Goal: Task Accomplishment & Management: Use online tool/utility

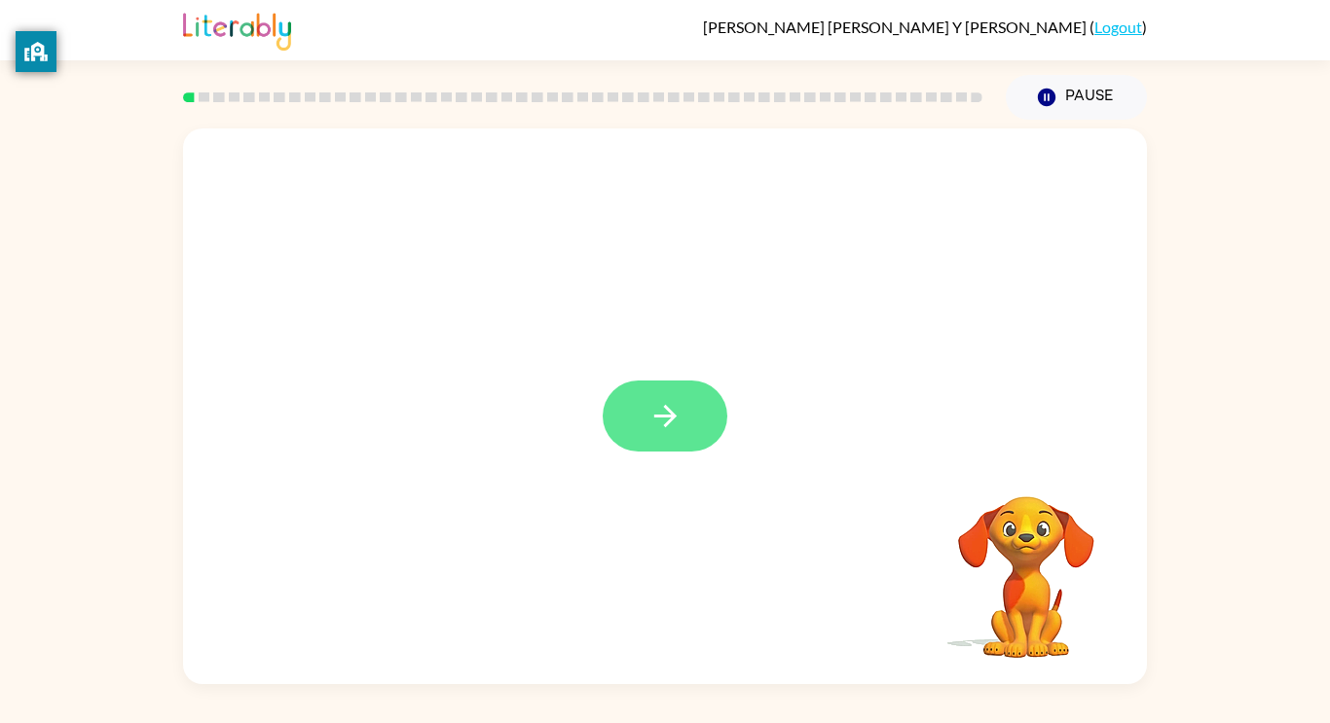
click at [644, 420] on button "button" at bounding box center [664, 416] width 125 height 71
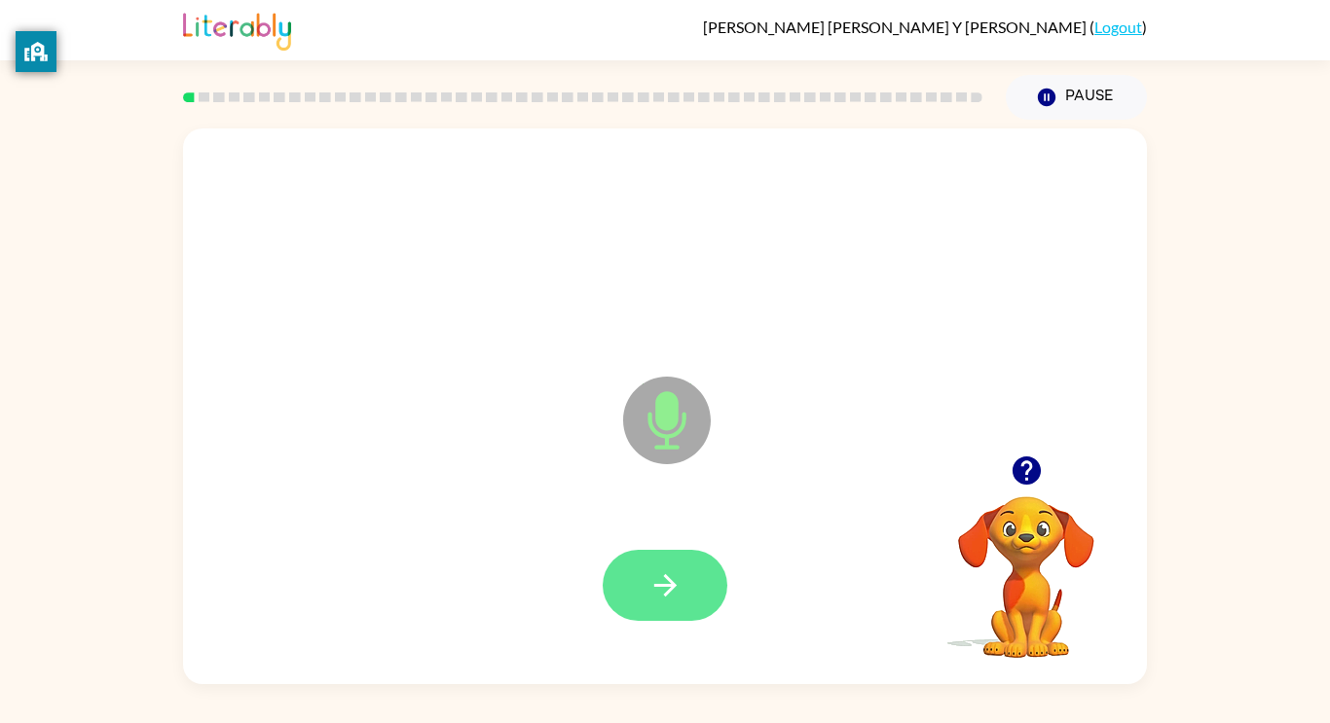
click at [688, 565] on button "button" at bounding box center [664, 585] width 125 height 71
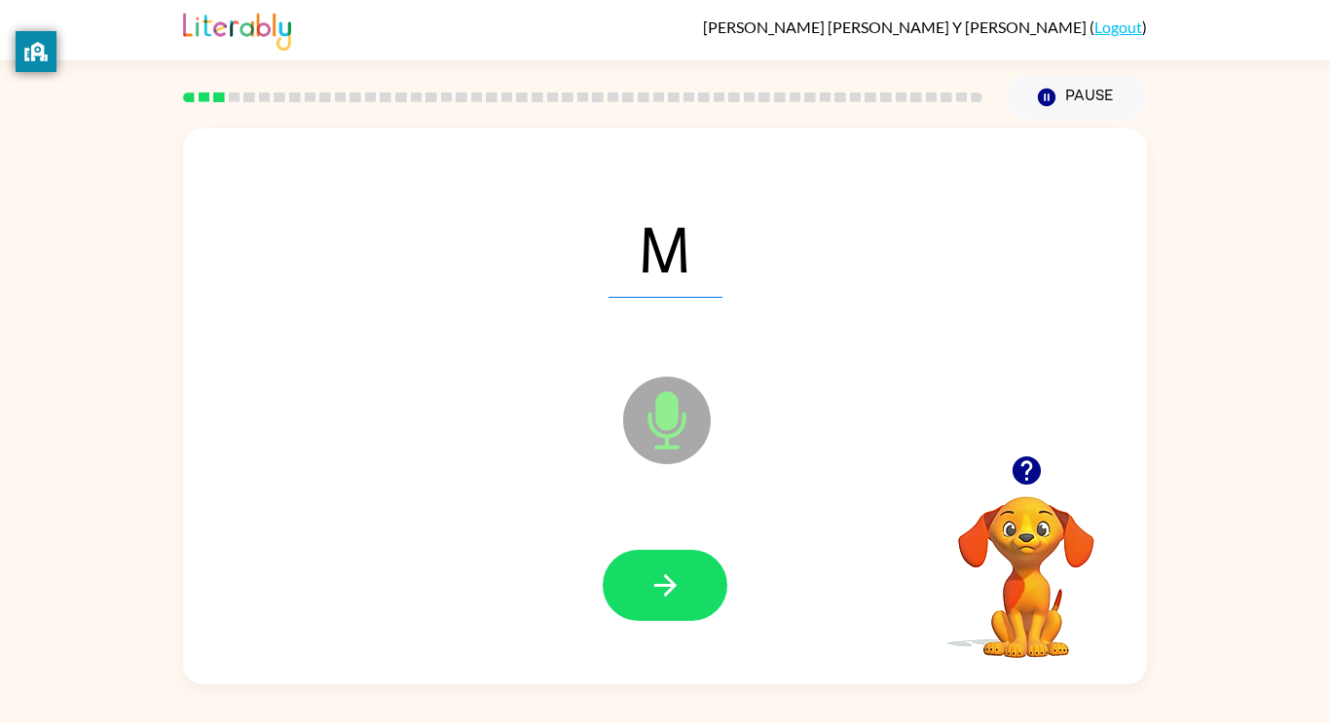
click at [688, 565] on button "button" at bounding box center [664, 585] width 125 height 71
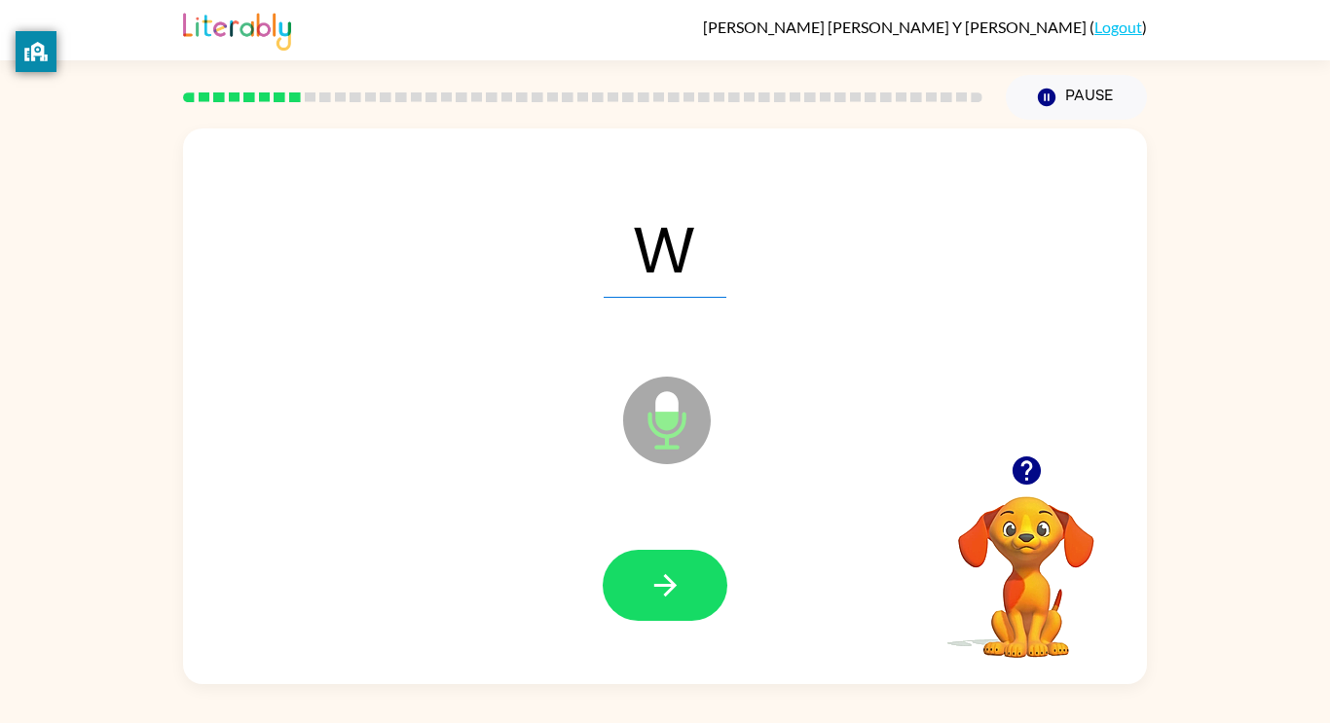
click at [688, 565] on button "button" at bounding box center [664, 585] width 125 height 71
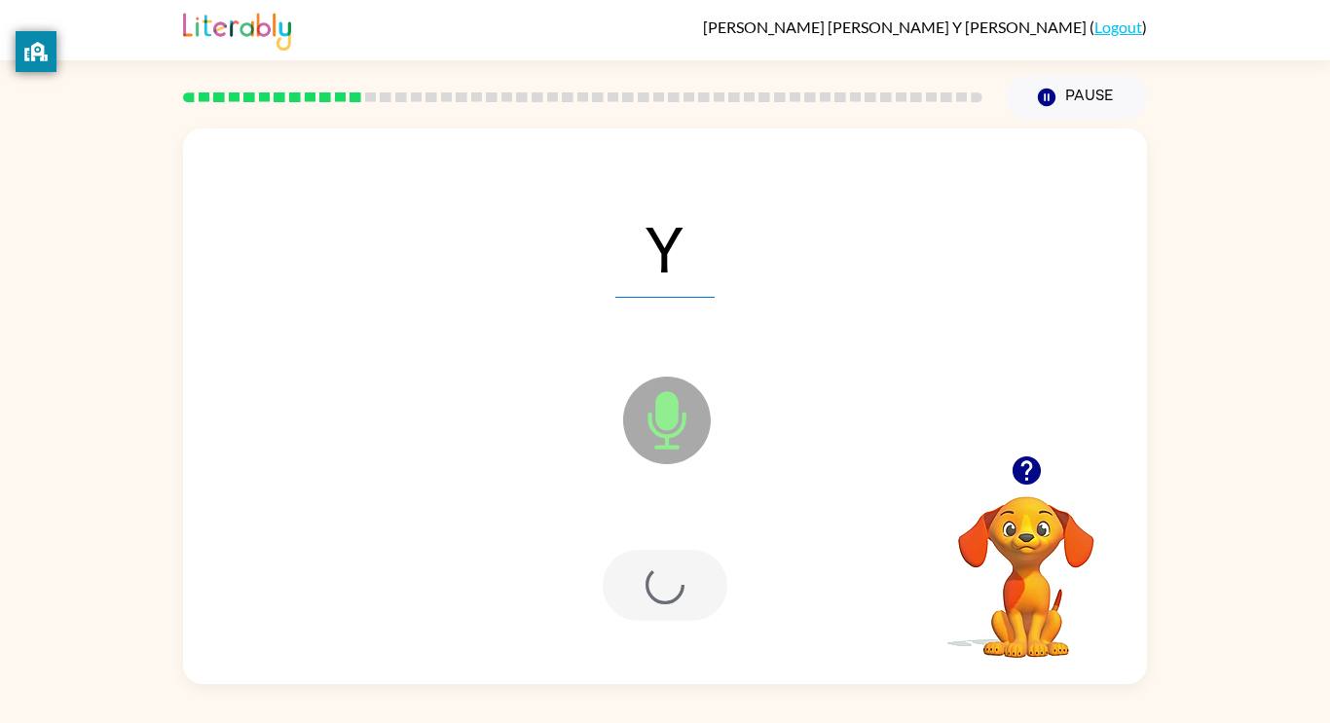
click at [688, 565] on div at bounding box center [664, 585] width 125 height 71
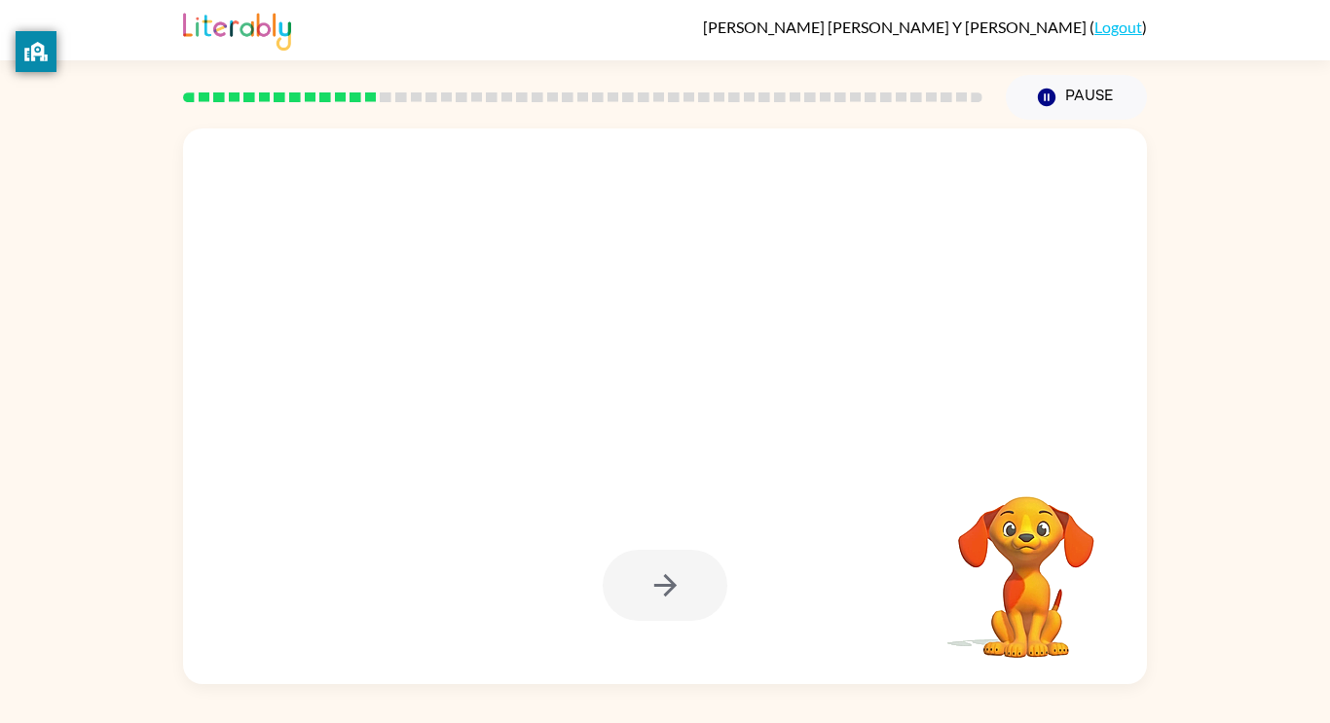
click at [688, 565] on div at bounding box center [664, 585] width 125 height 71
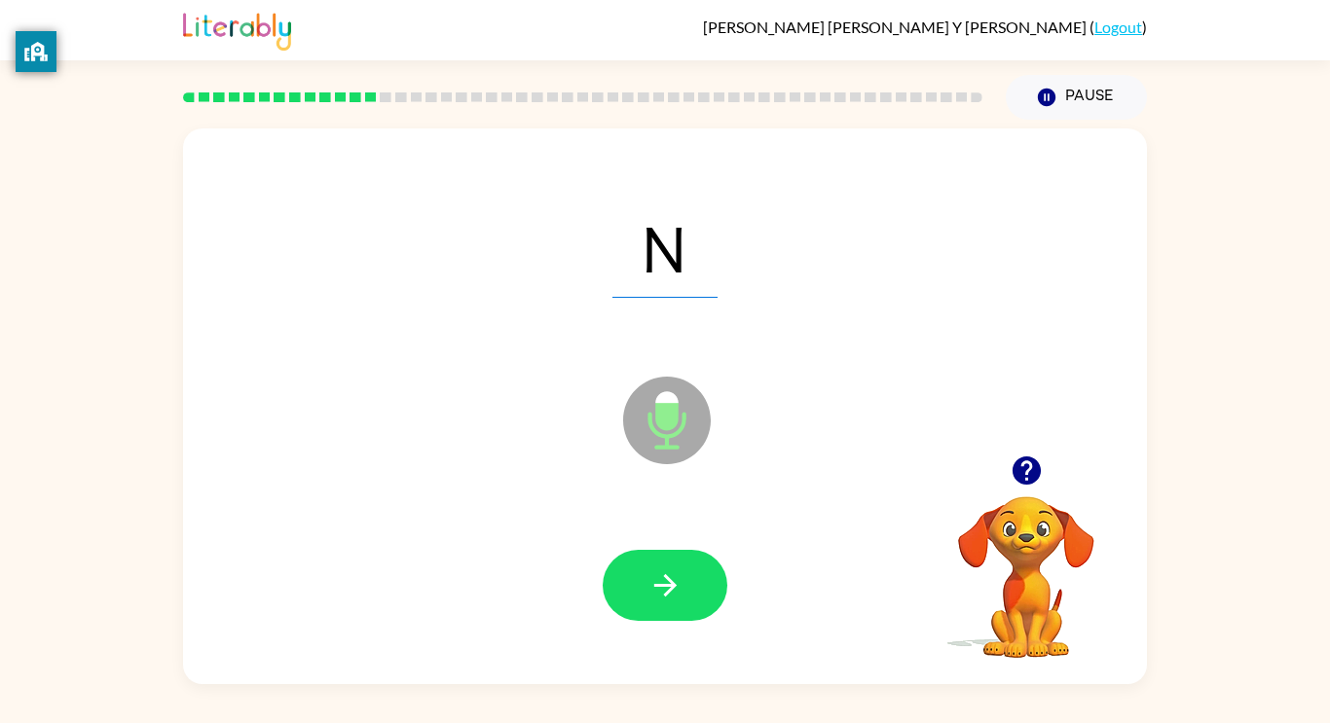
click at [688, 565] on button "button" at bounding box center [664, 585] width 125 height 71
click at [688, 565] on div at bounding box center [664, 585] width 125 height 71
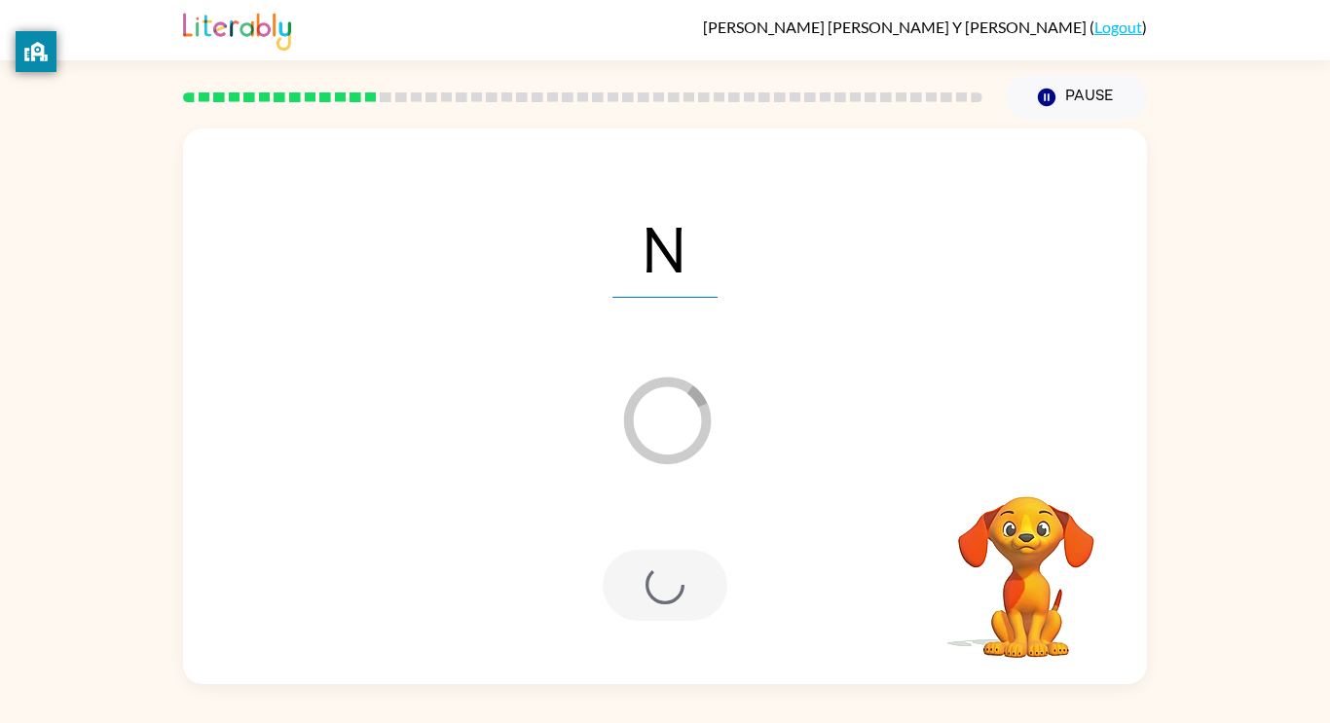
click at [688, 565] on div at bounding box center [664, 585] width 125 height 71
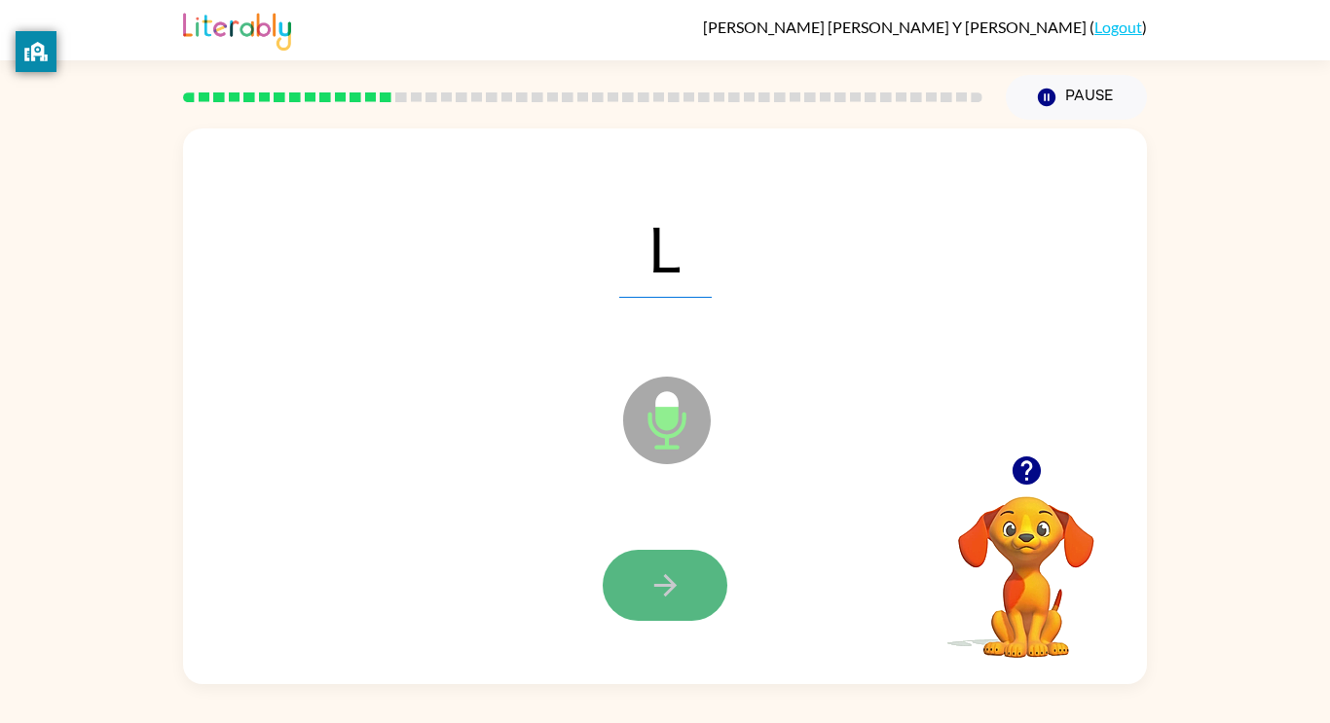
click at [692, 565] on button "button" at bounding box center [664, 585] width 125 height 71
click at [695, 566] on button "button" at bounding box center [664, 585] width 125 height 71
click at [692, 569] on button "button" at bounding box center [664, 585] width 125 height 71
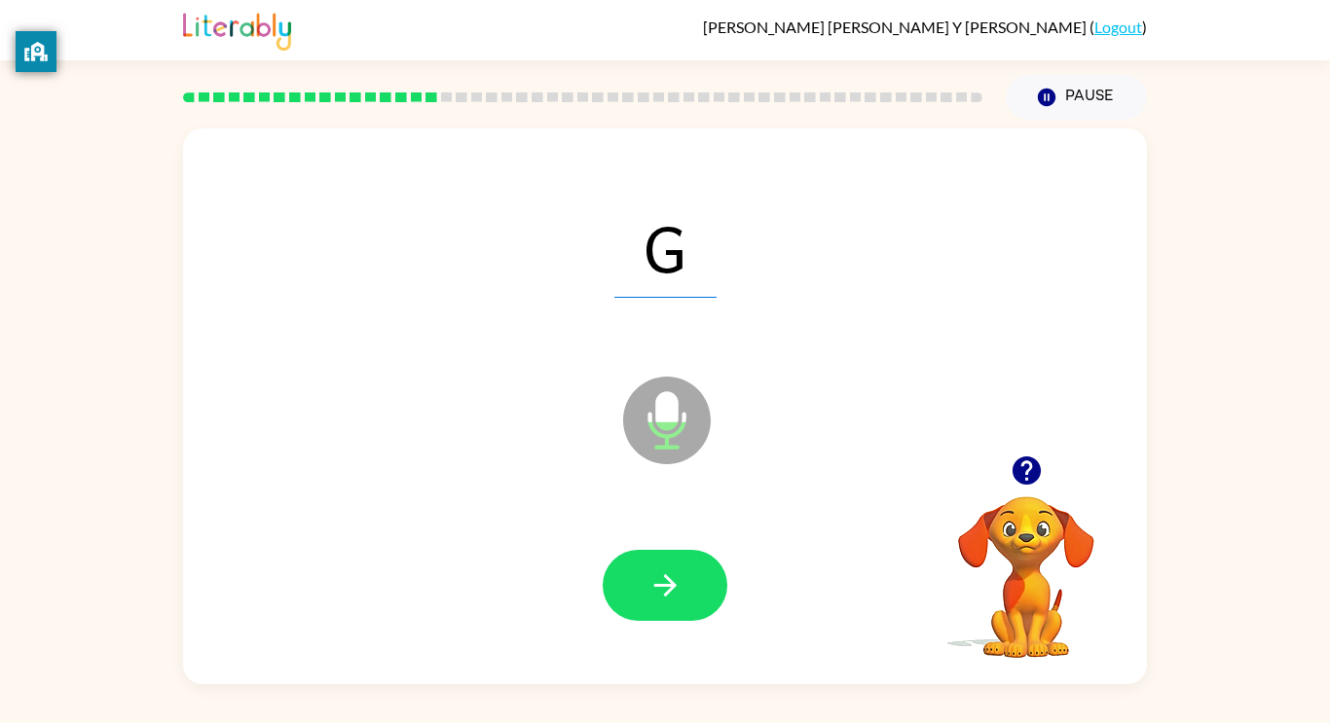
click at [692, 569] on button "button" at bounding box center [664, 585] width 125 height 71
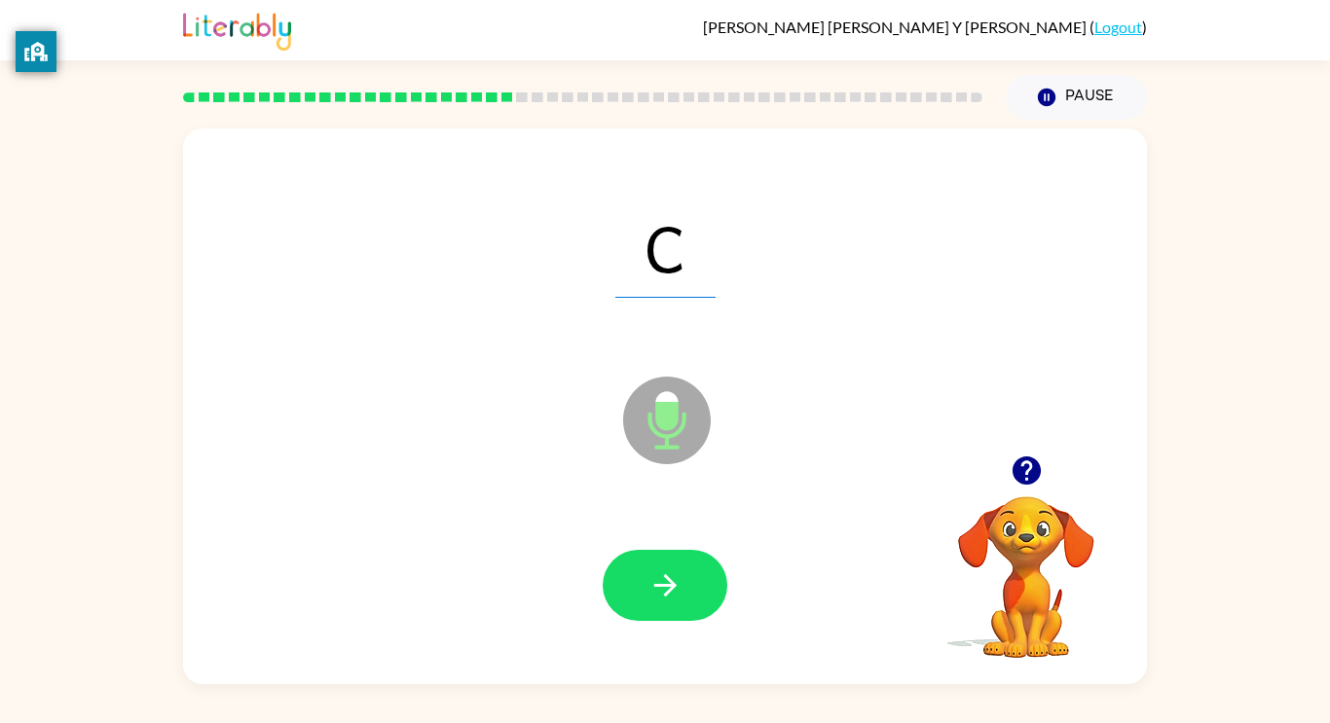
click at [692, 569] on button "button" at bounding box center [664, 585] width 125 height 71
drag, startPoint x: 692, startPoint y: 569, endPoint x: 633, endPoint y: 662, distance: 109.9
click at [633, 662] on div at bounding box center [664, 586] width 925 height 160
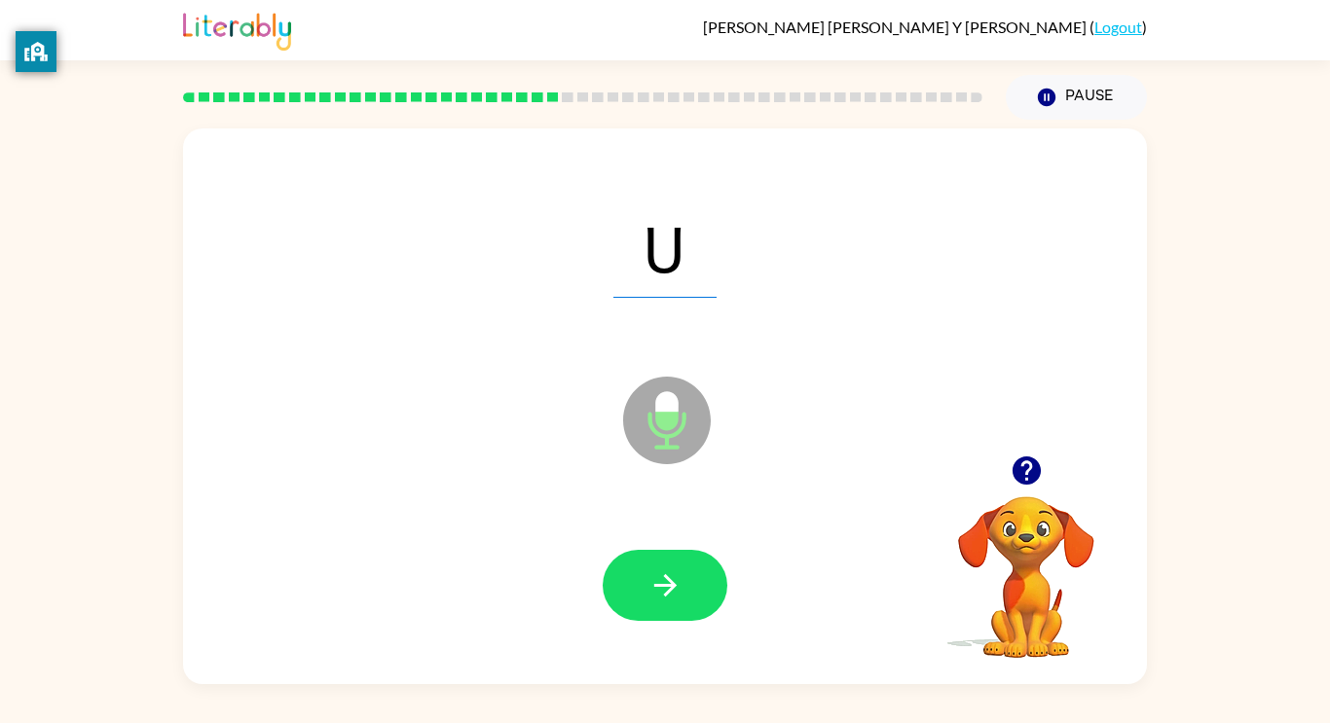
click at [633, 662] on div at bounding box center [664, 586] width 925 height 160
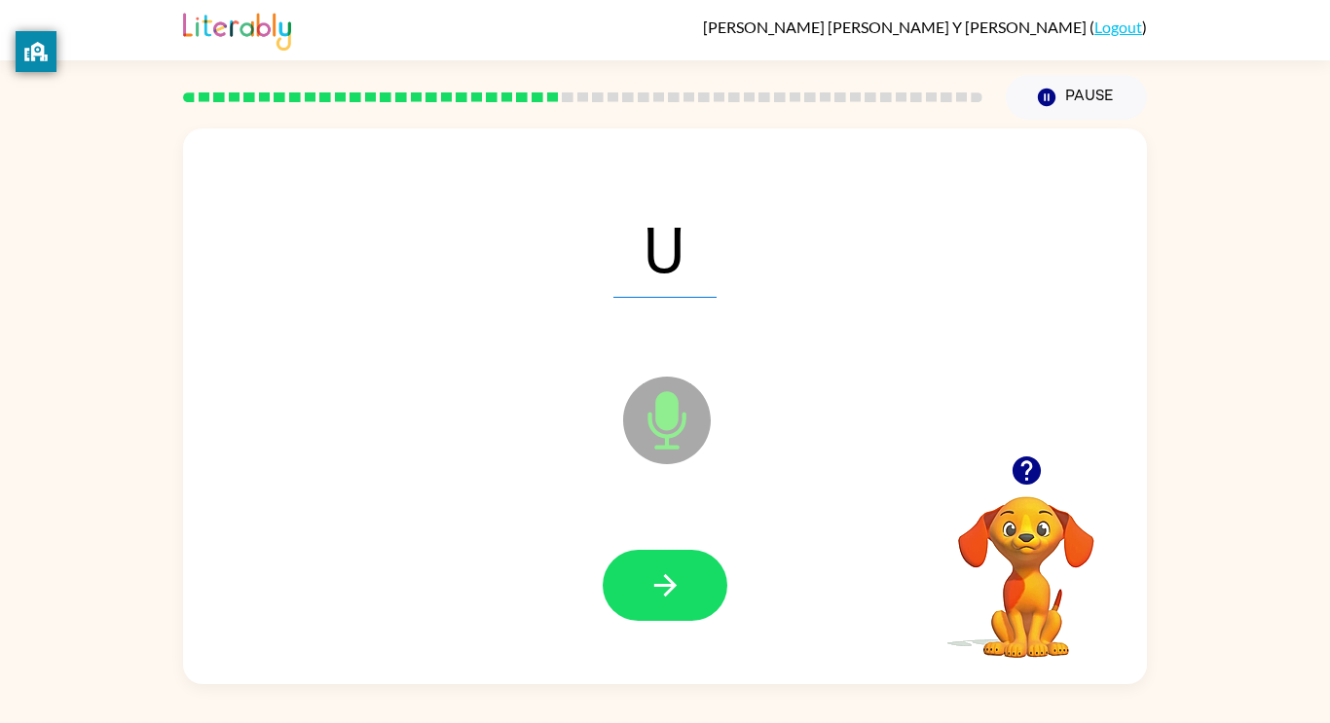
click at [633, 662] on div at bounding box center [664, 586] width 925 height 160
click at [683, 588] on button "button" at bounding box center [664, 585] width 125 height 71
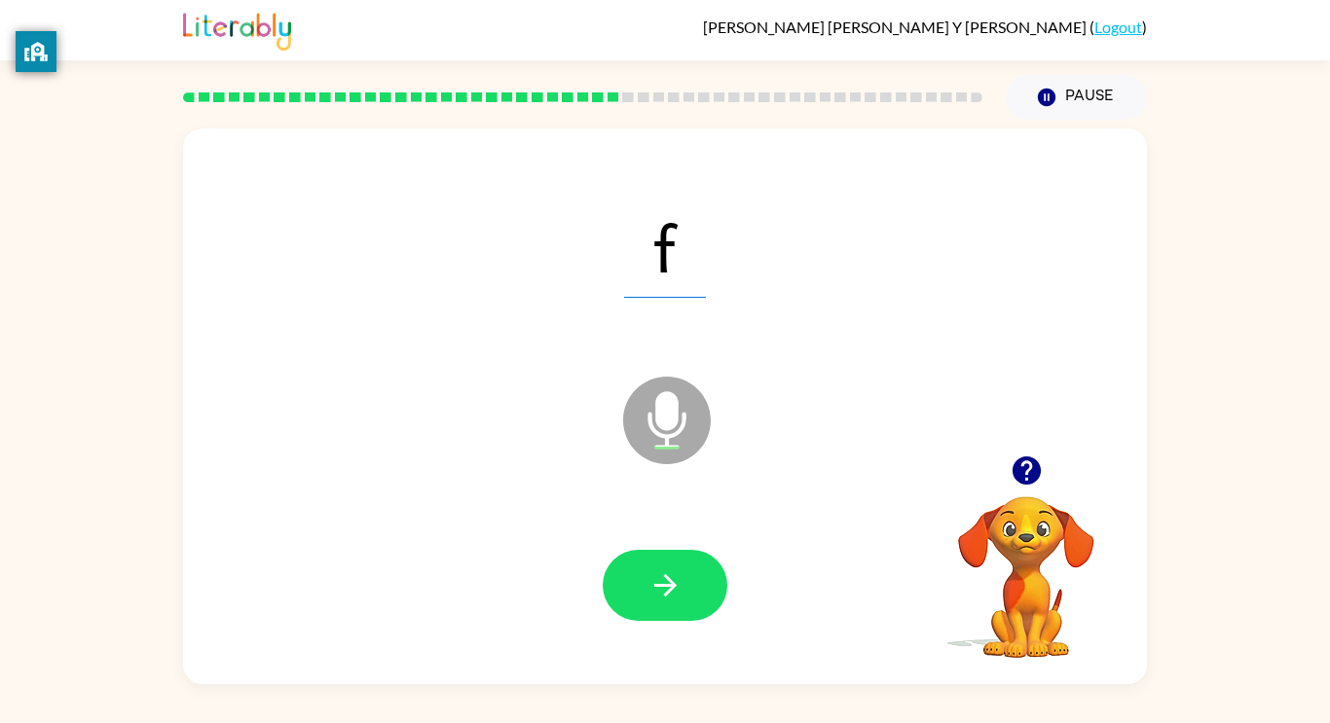
click at [683, 588] on button "button" at bounding box center [664, 585] width 125 height 71
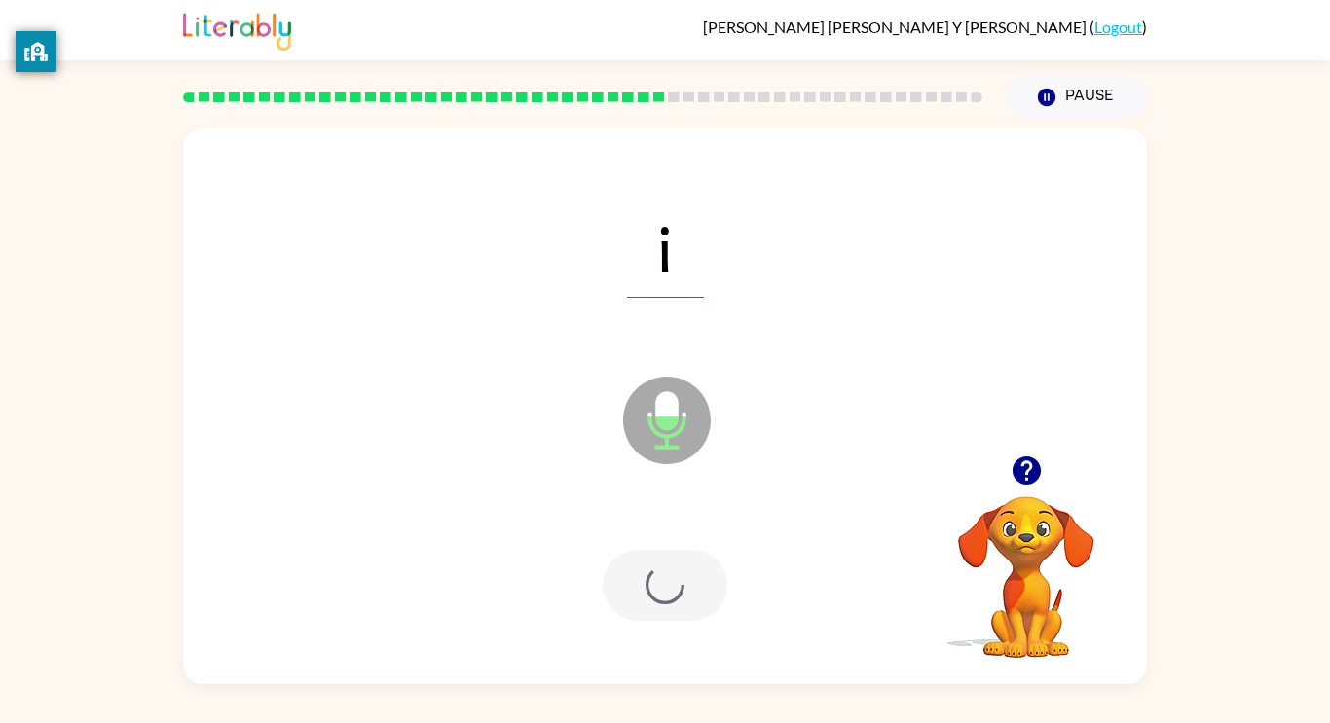
click at [683, 588] on div at bounding box center [664, 585] width 125 height 71
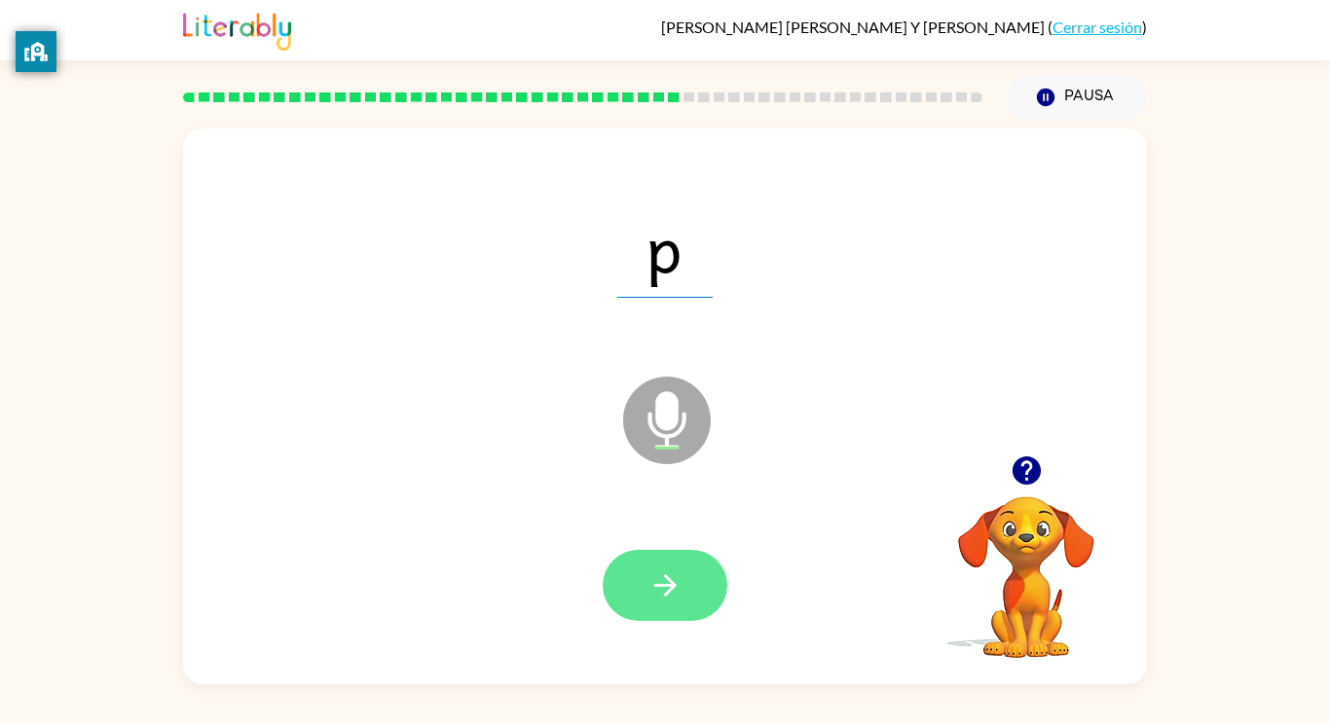
click at [666, 615] on button "button" at bounding box center [664, 585] width 125 height 71
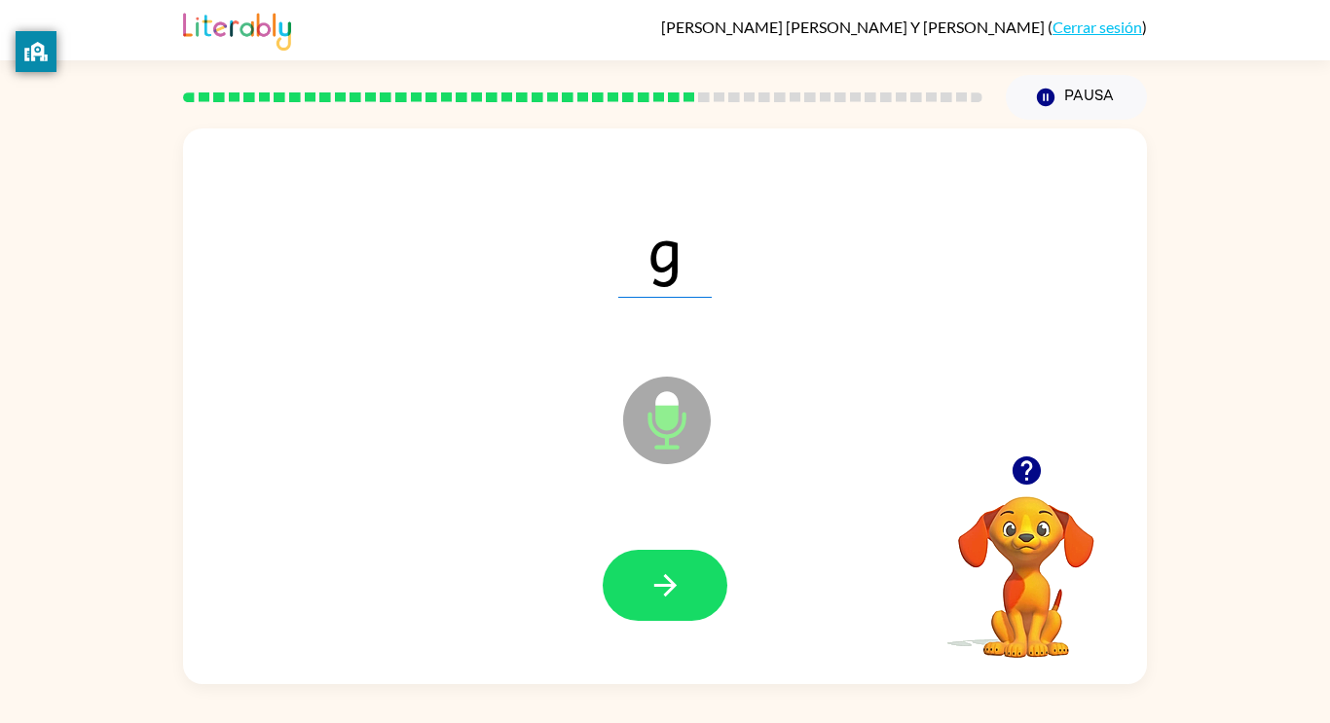
click at [666, 615] on button "button" at bounding box center [664, 585] width 125 height 71
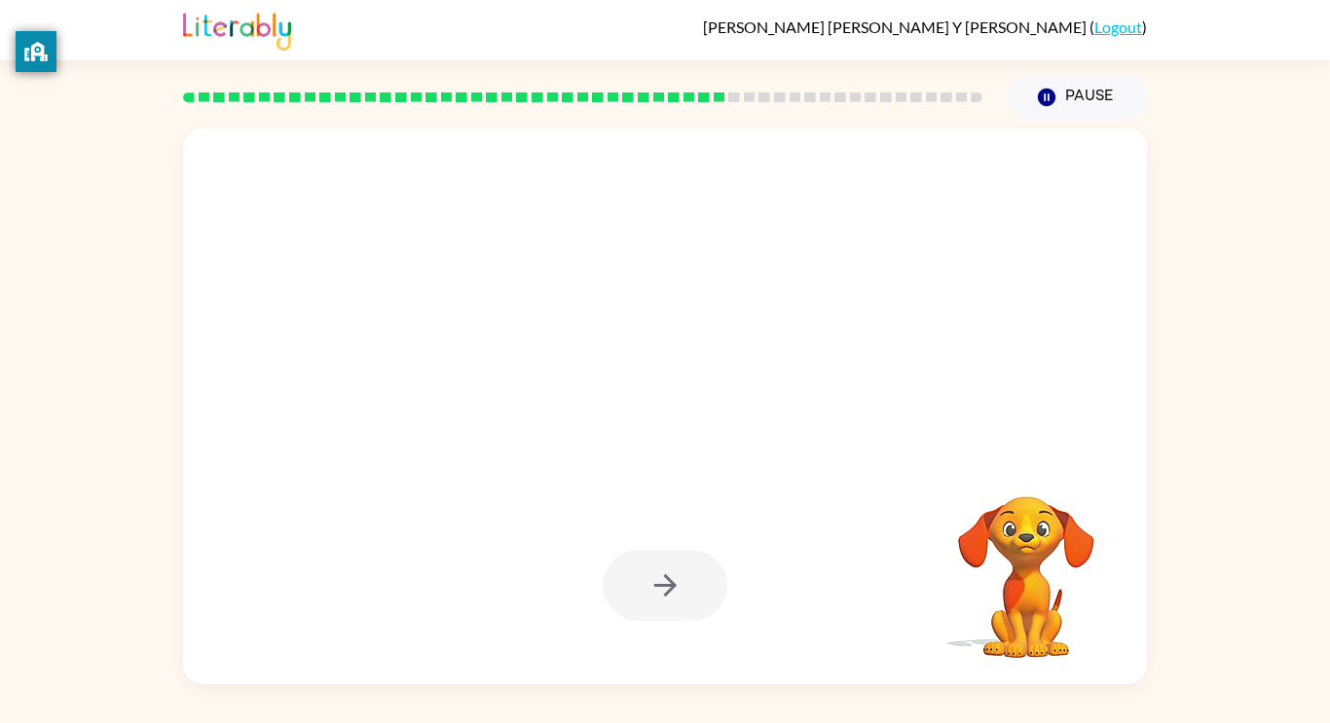
click at [634, 583] on div at bounding box center [664, 585] width 125 height 71
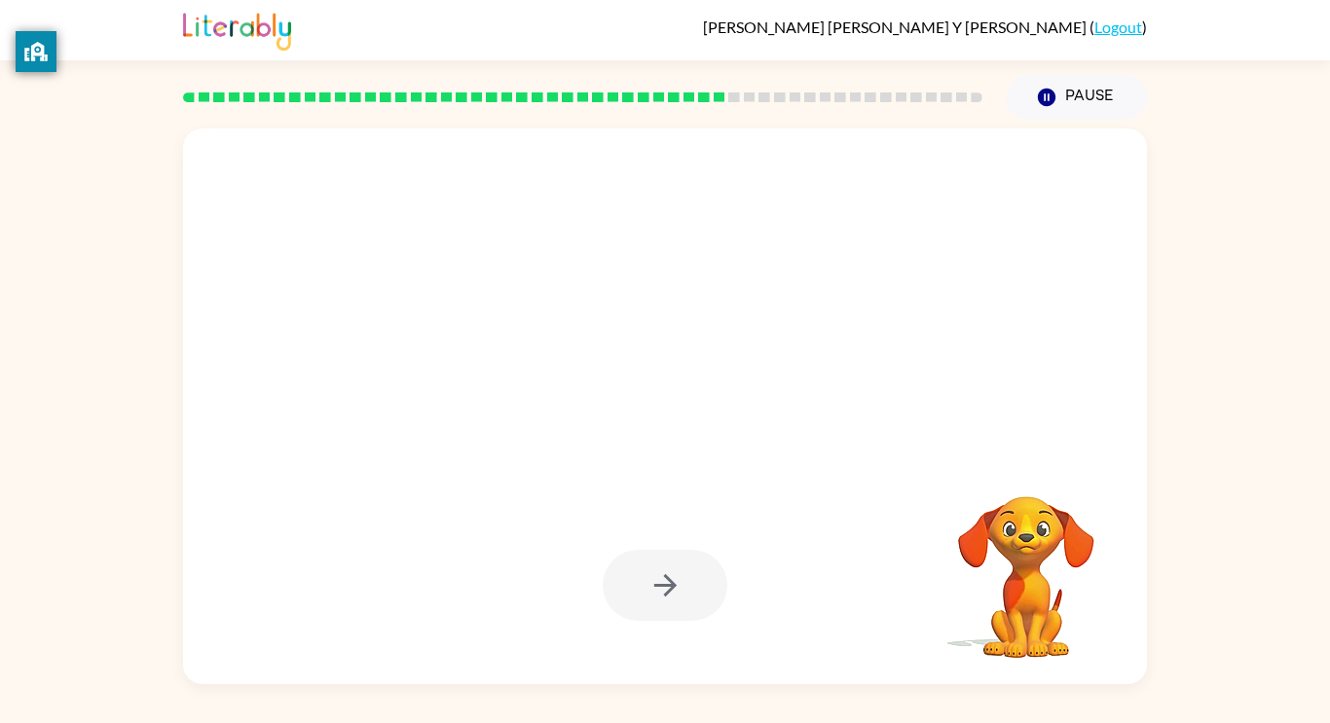
click at [634, 583] on div at bounding box center [664, 585] width 125 height 71
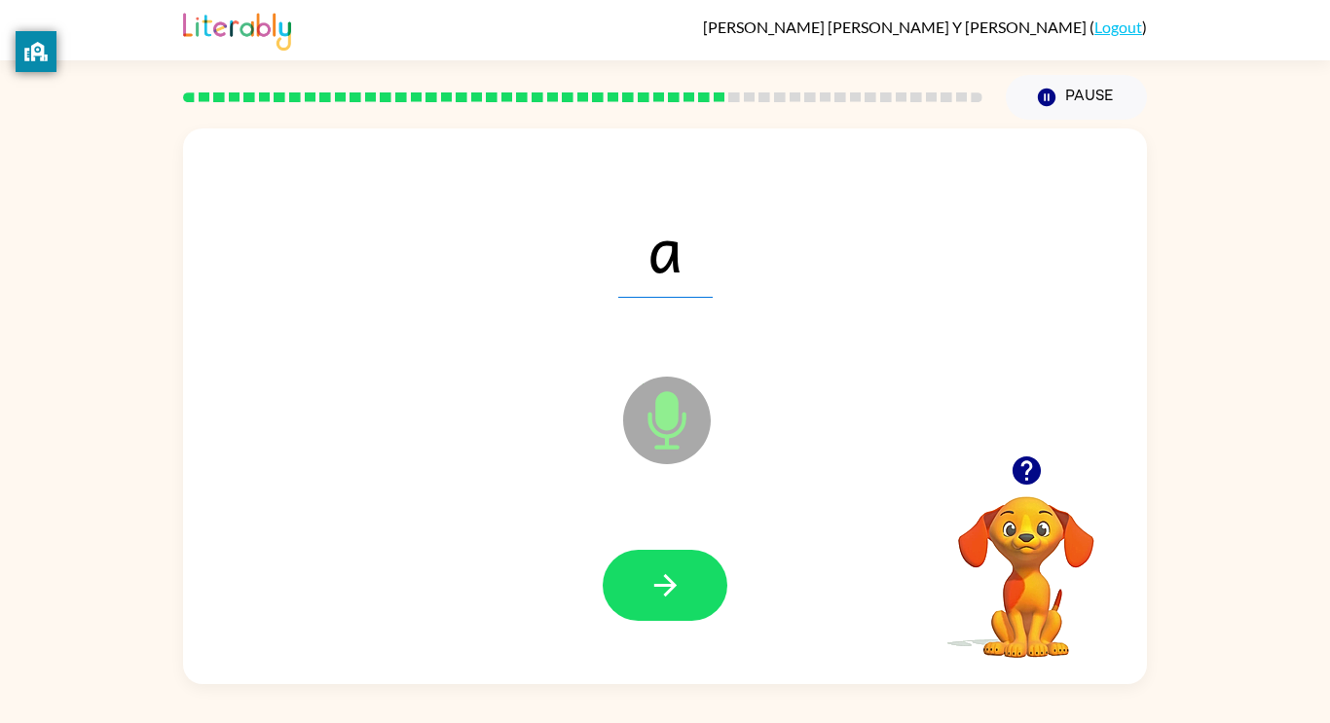
click at [634, 583] on button "button" at bounding box center [664, 585] width 125 height 71
click at [634, 583] on div at bounding box center [664, 585] width 125 height 71
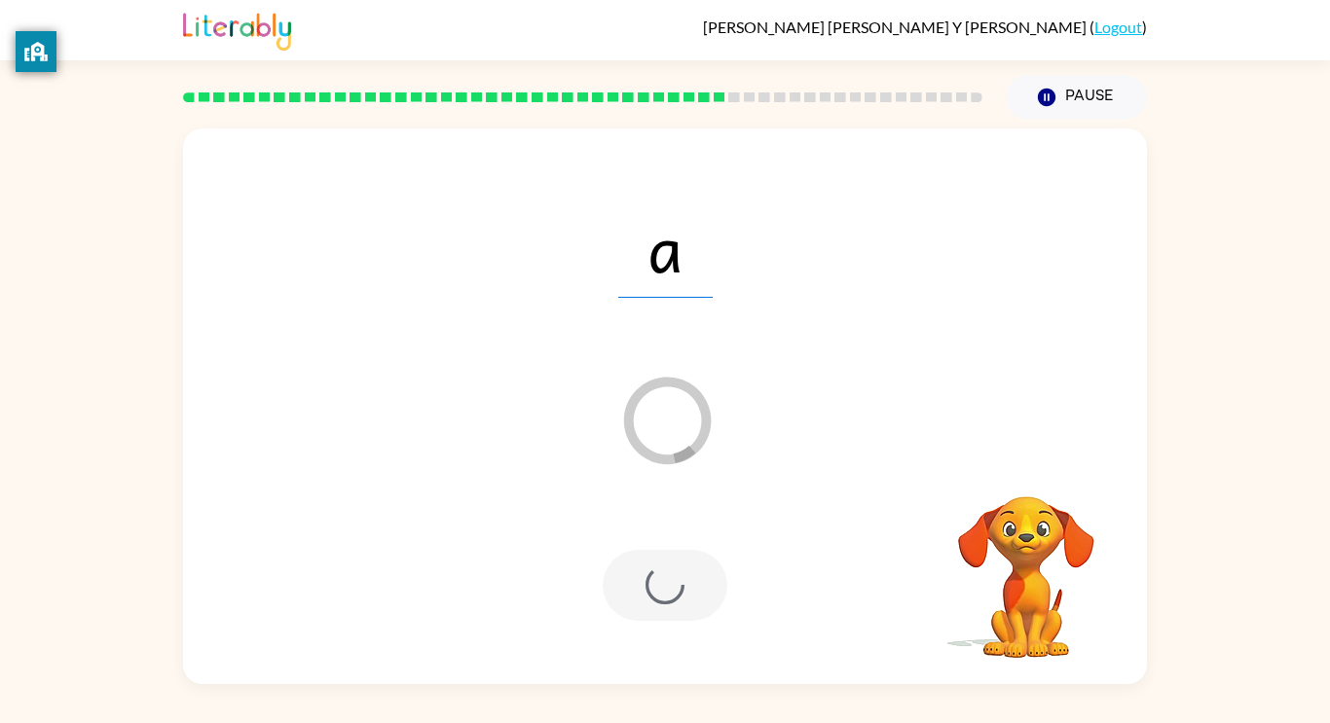
click at [634, 583] on div at bounding box center [664, 585] width 125 height 71
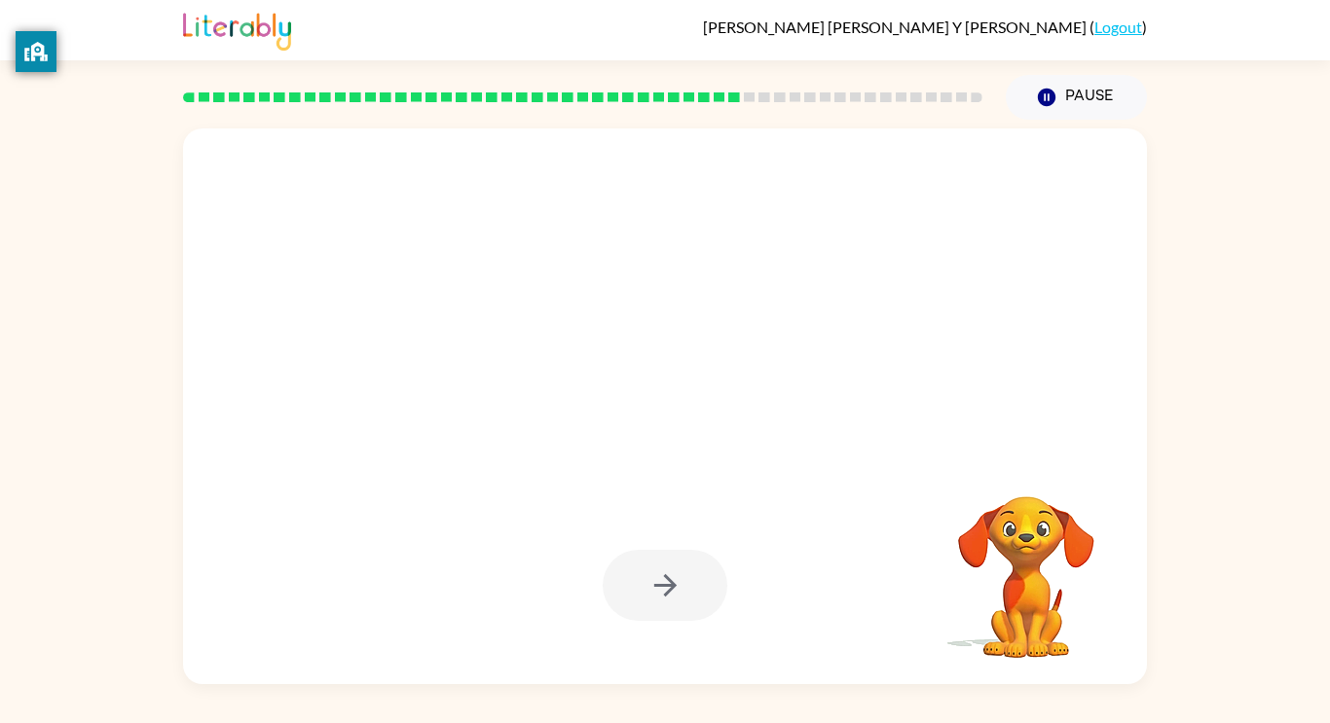
click at [634, 583] on div at bounding box center [664, 585] width 125 height 71
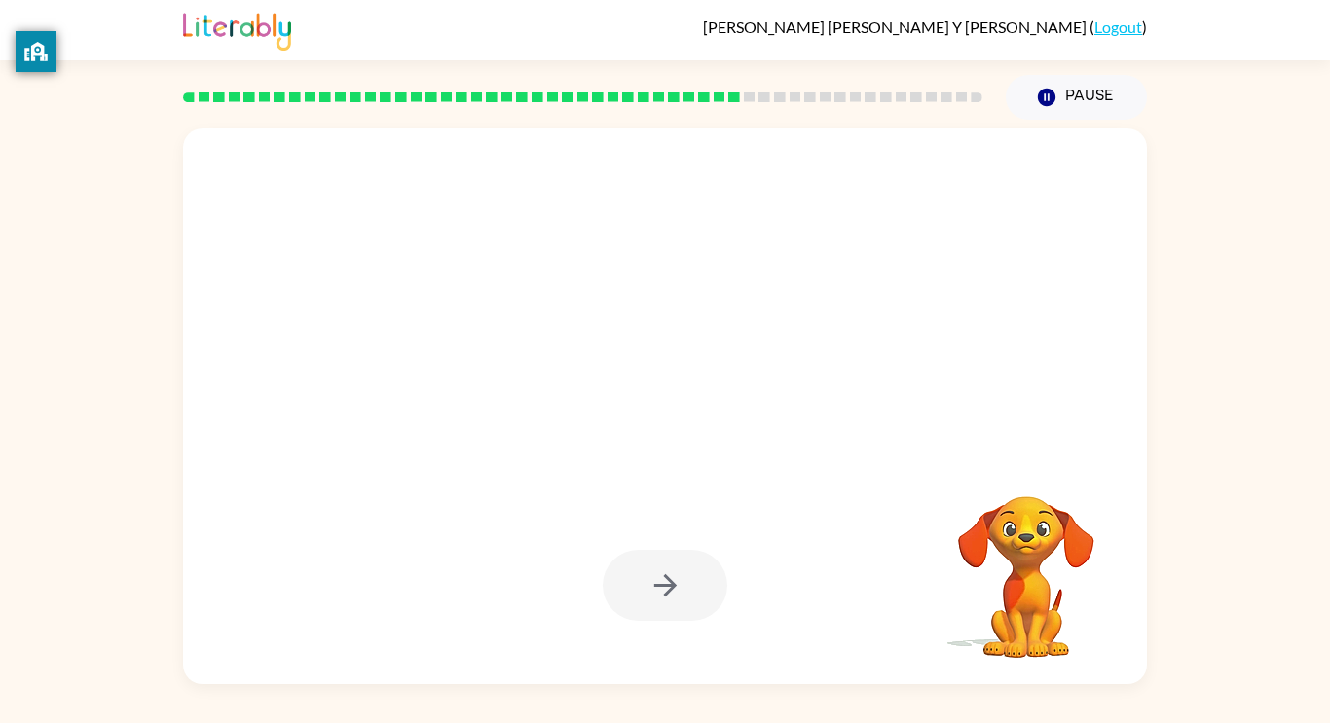
click at [634, 583] on div at bounding box center [664, 585] width 125 height 71
click at [634, 583] on button "button" at bounding box center [664, 585] width 125 height 71
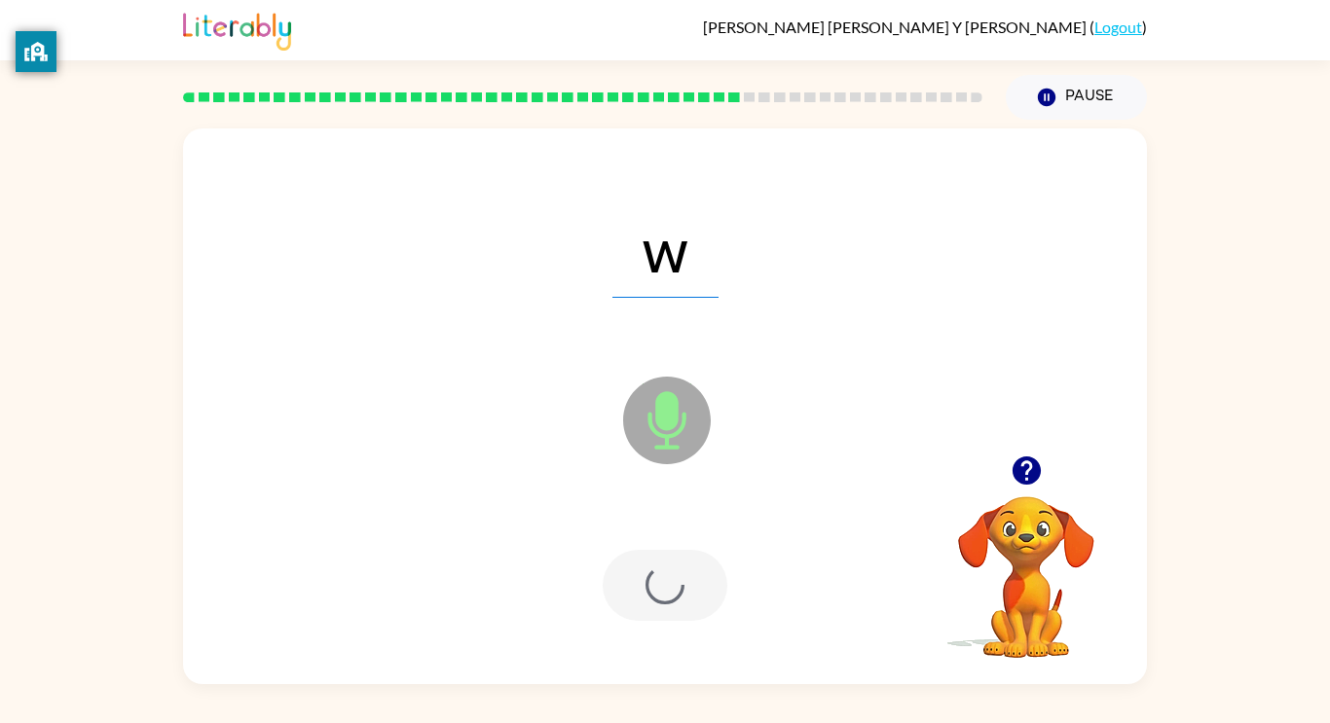
click at [634, 583] on div at bounding box center [664, 585] width 125 height 71
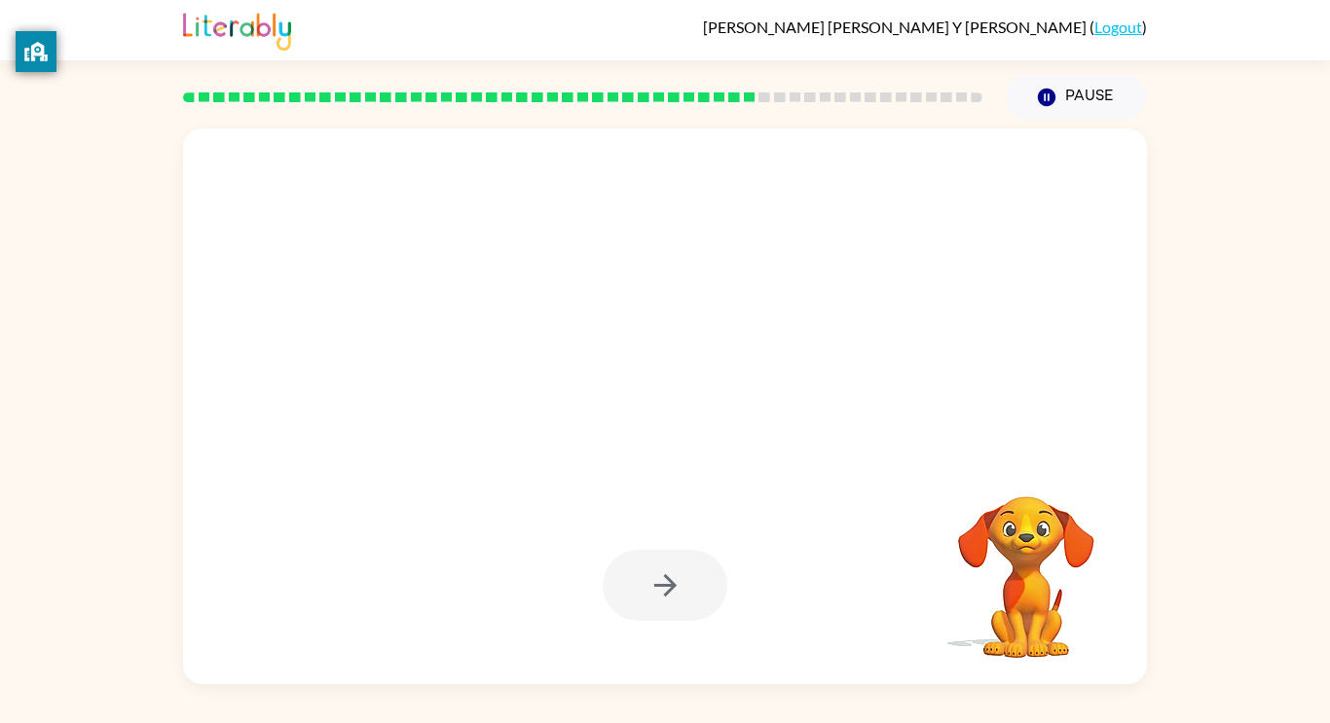
click at [634, 583] on div at bounding box center [664, 585] width 125 height 71
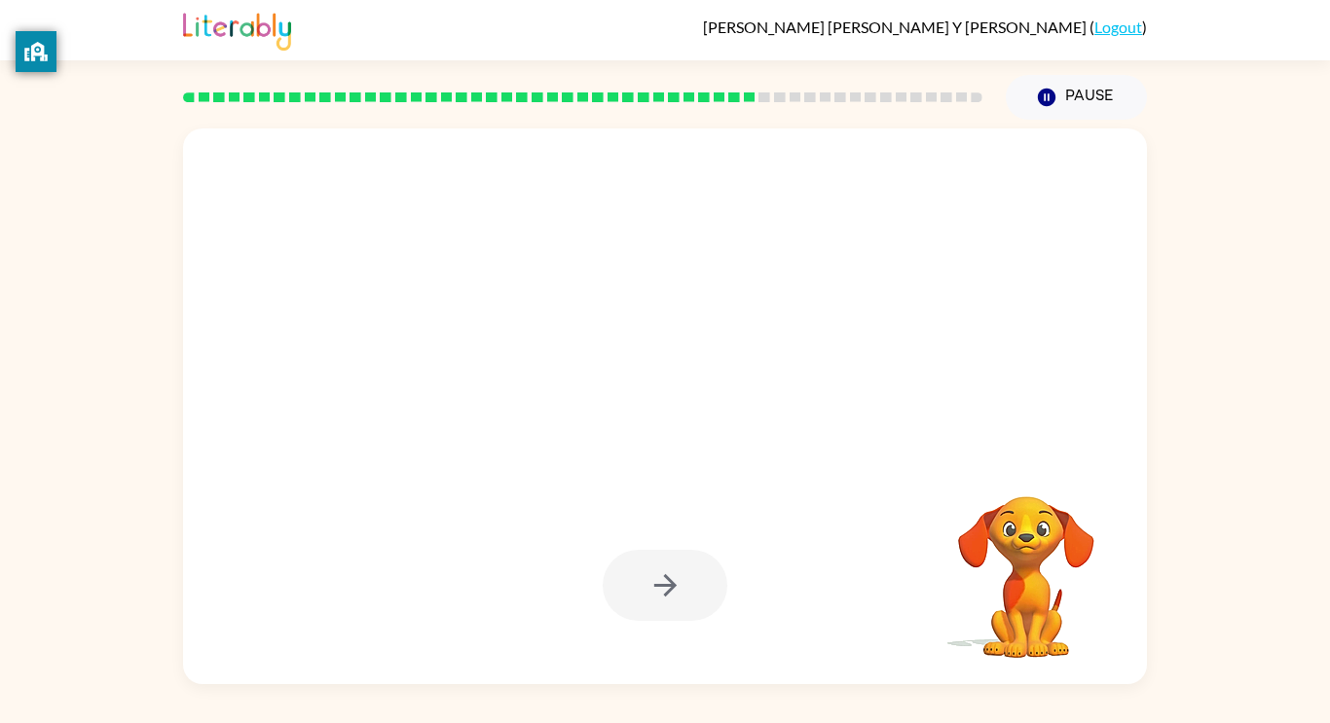
click at [634, 583] on div at bounding box center [664, 585] width 125 height 71
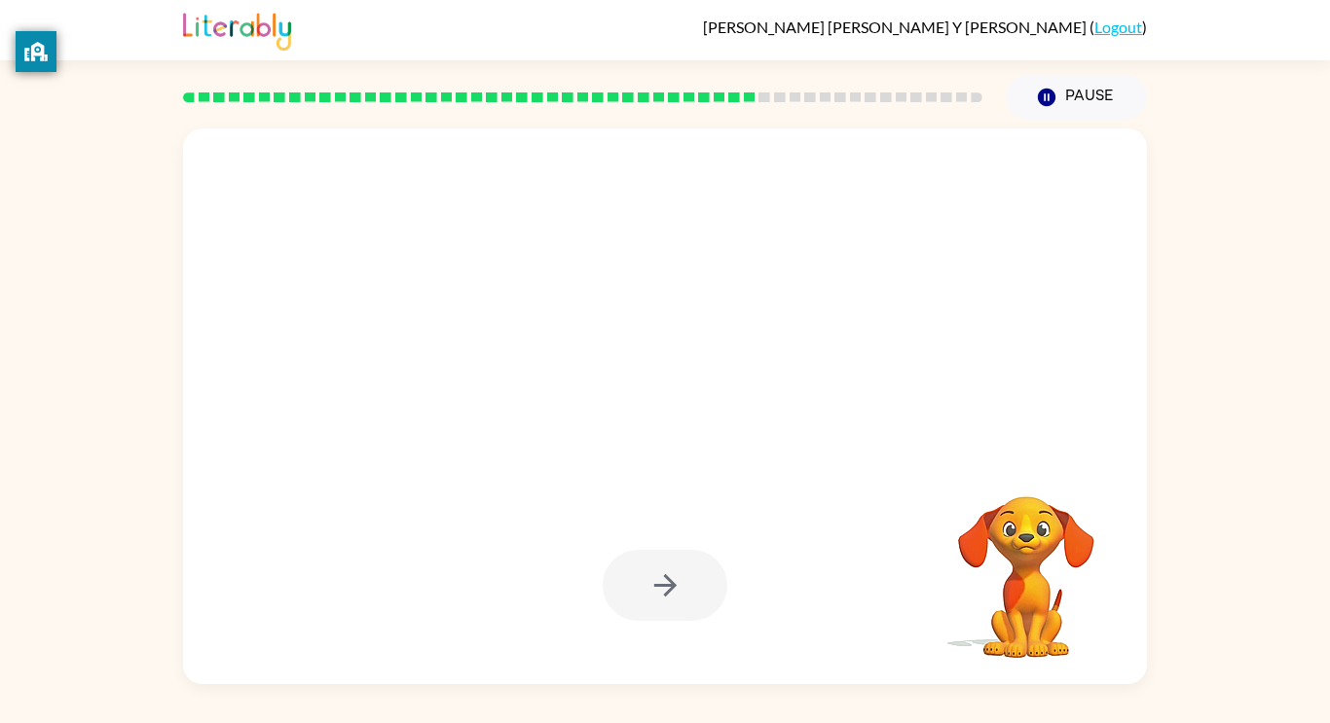
click at [634, 583] on div at bounding box center [664, 585] width 125 height 71
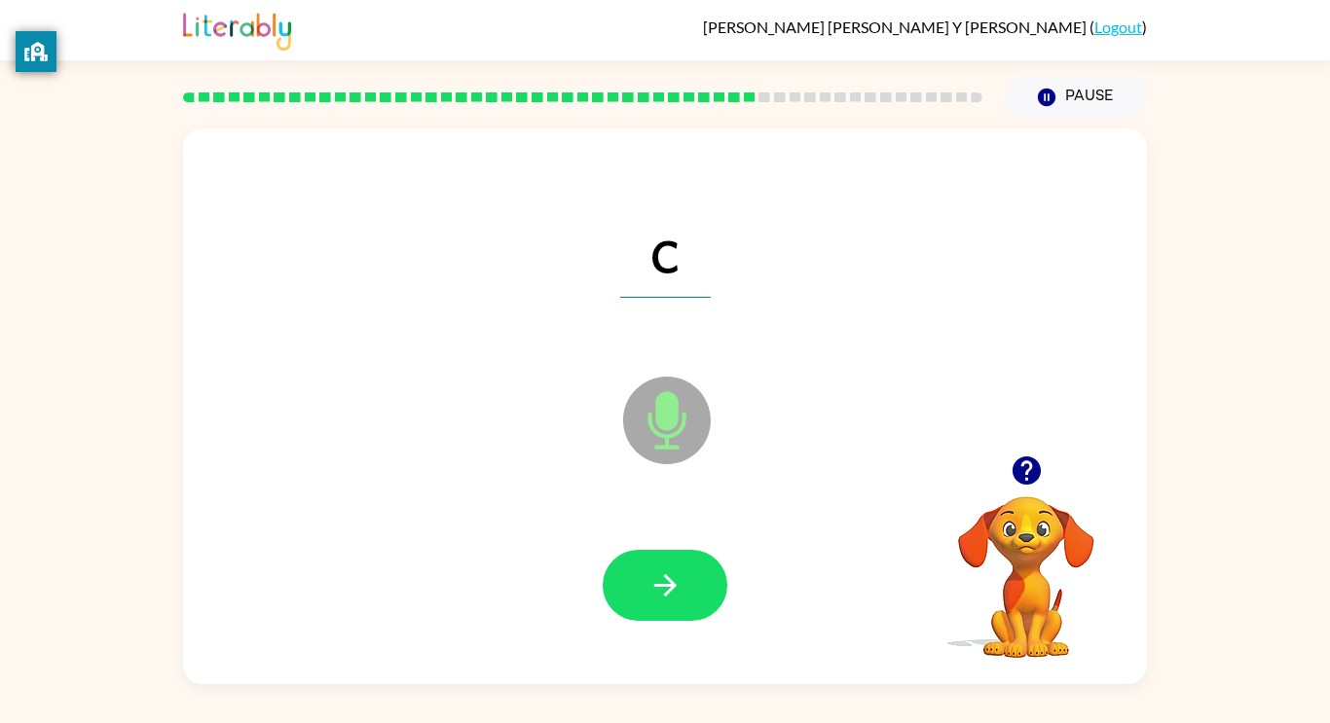
click at [634, 583] on button "button" at bounding box center [664, 585] width 125 height 71
click at [634, 583] on div at bounding box center [664, 585] width 125 height 71
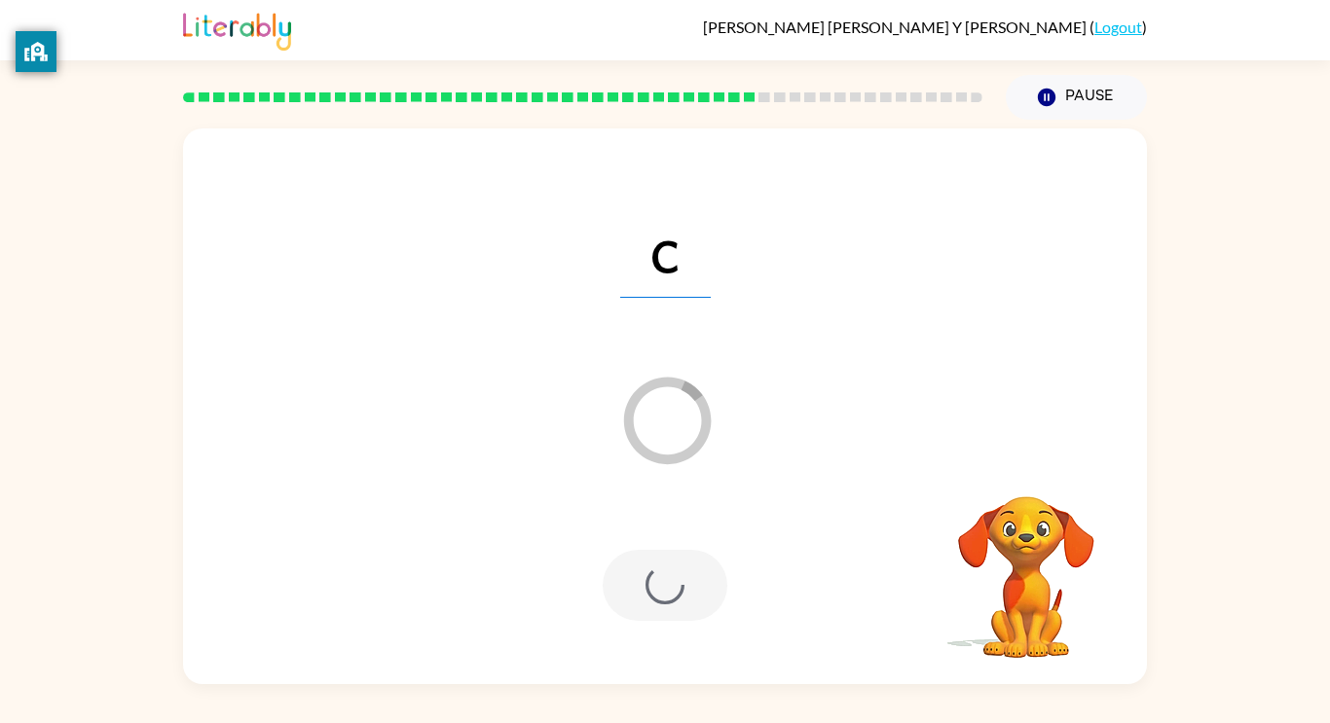
click at [634, 583] on div at bounding box center [664, 585] width 125 height 71
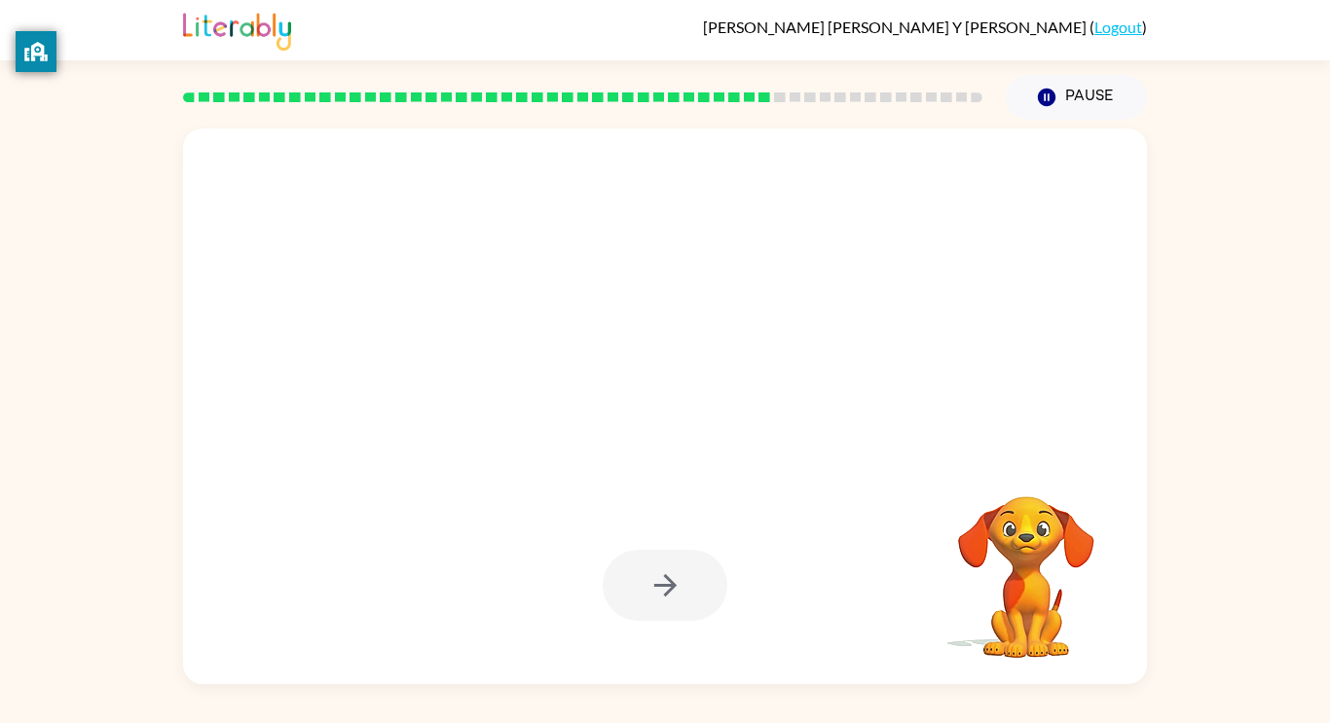
click at [634, 583] on div at bounding box center [664, 585] width 125 height 71
drag, startPoint x: 634, startPoint y: 583, endPoint x: 609, endPoint y: 629, distance: 51.8
click at [609, 629] on div at bounding box center [664, 586] width 925 height 160
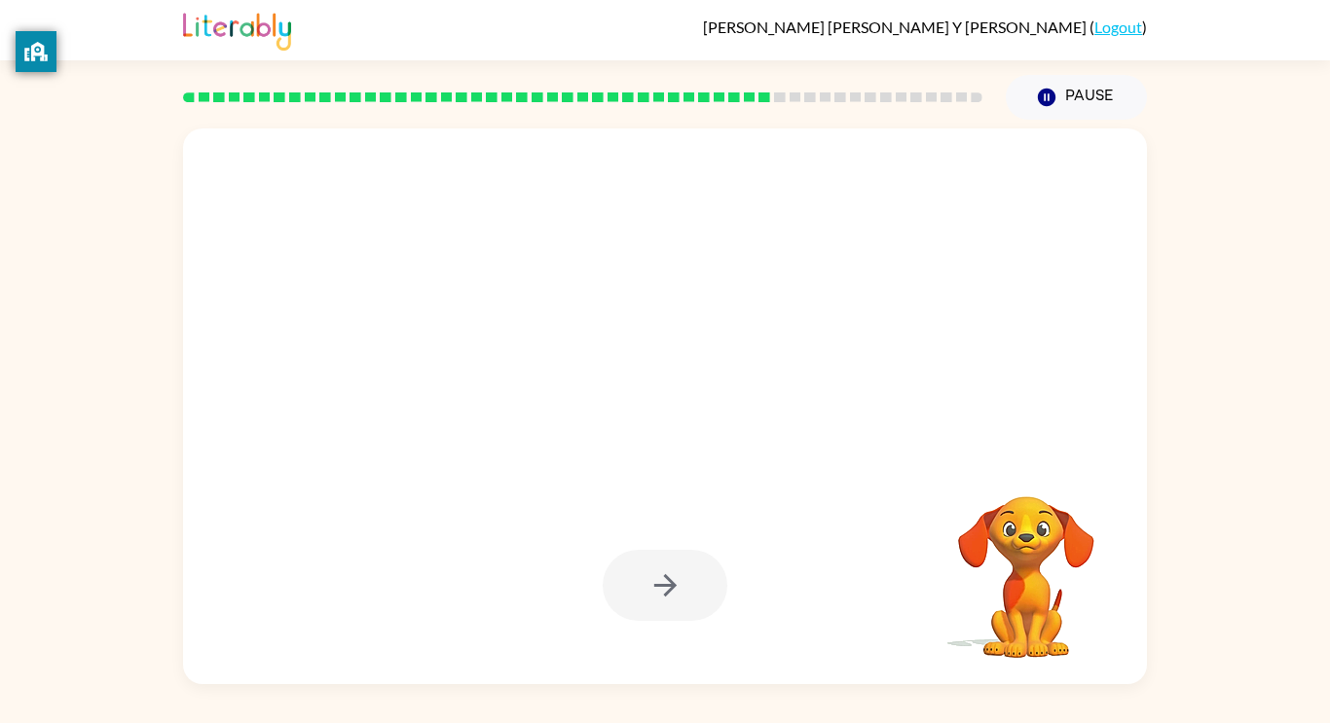
click at [609, 629] on div at bounding box center [664, 586] width 925 height 160
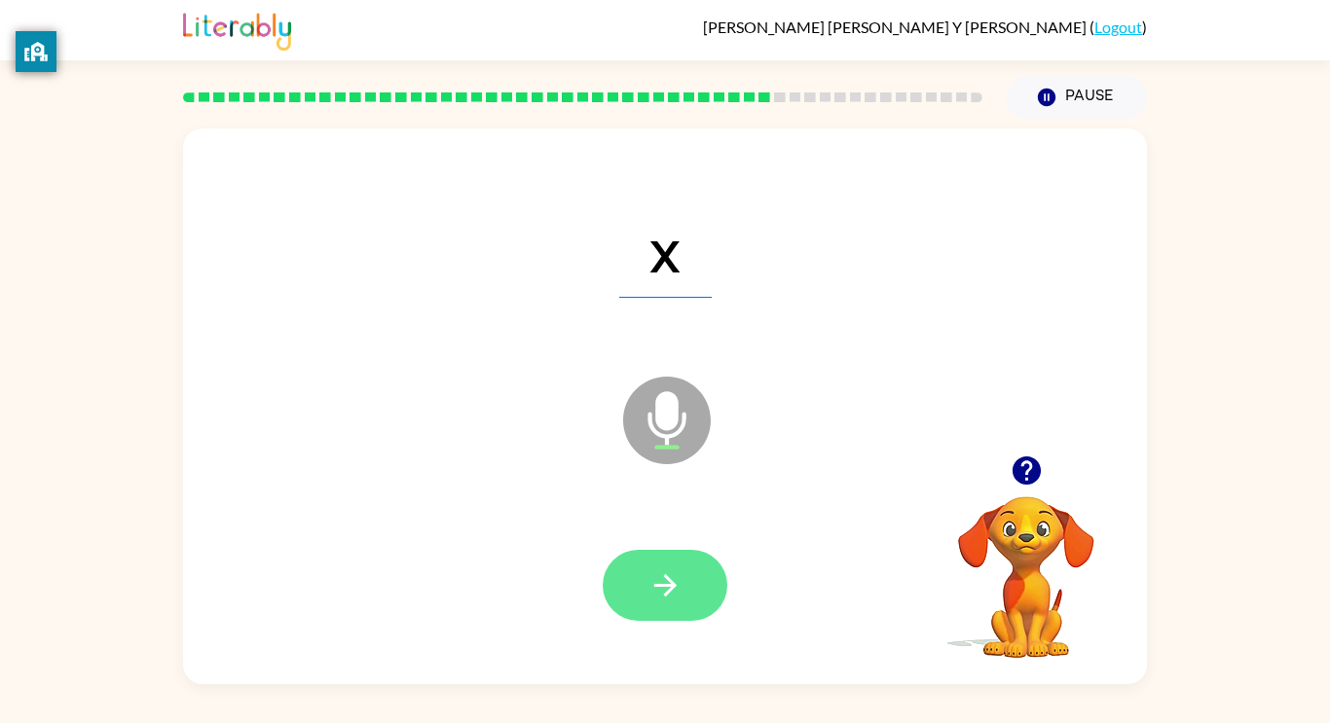
click at [640, 602] on button "button" at bounding box center [664, 585] width 125 height 71
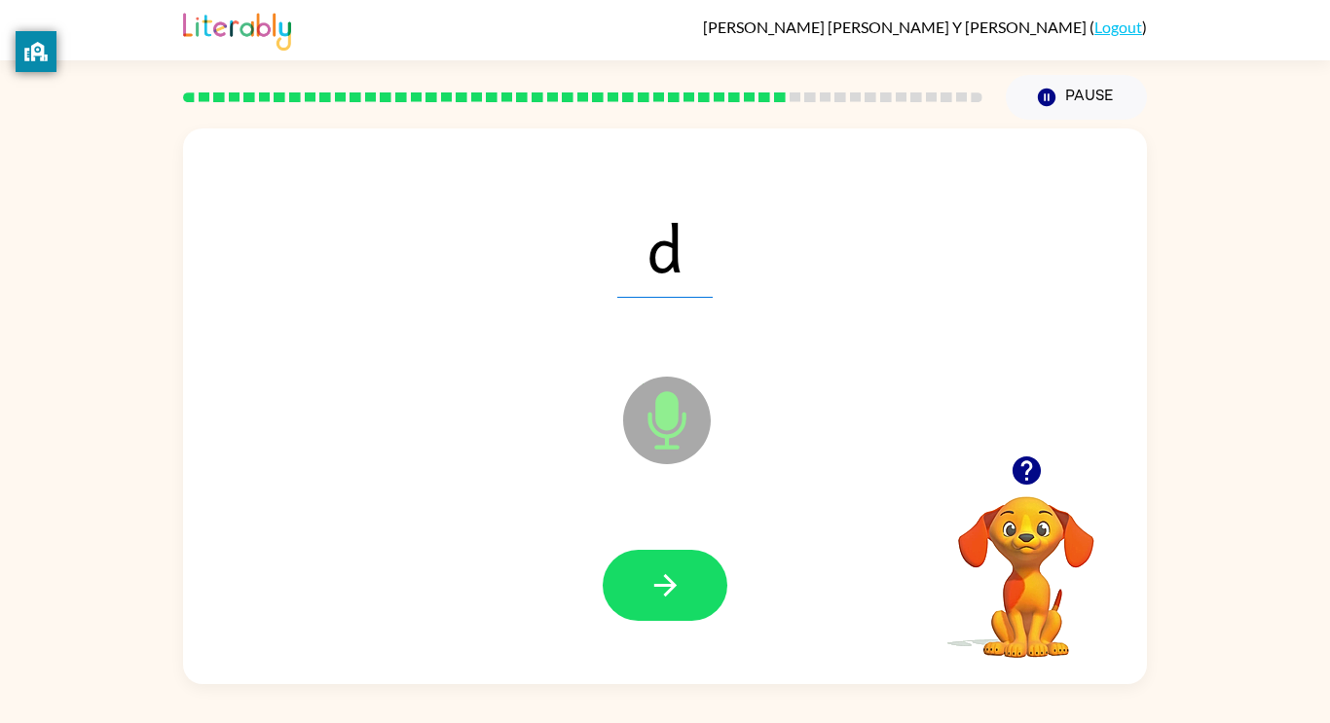
click at [640, 602] on button "button" at bounding box center [664, 585] width 125 height 71
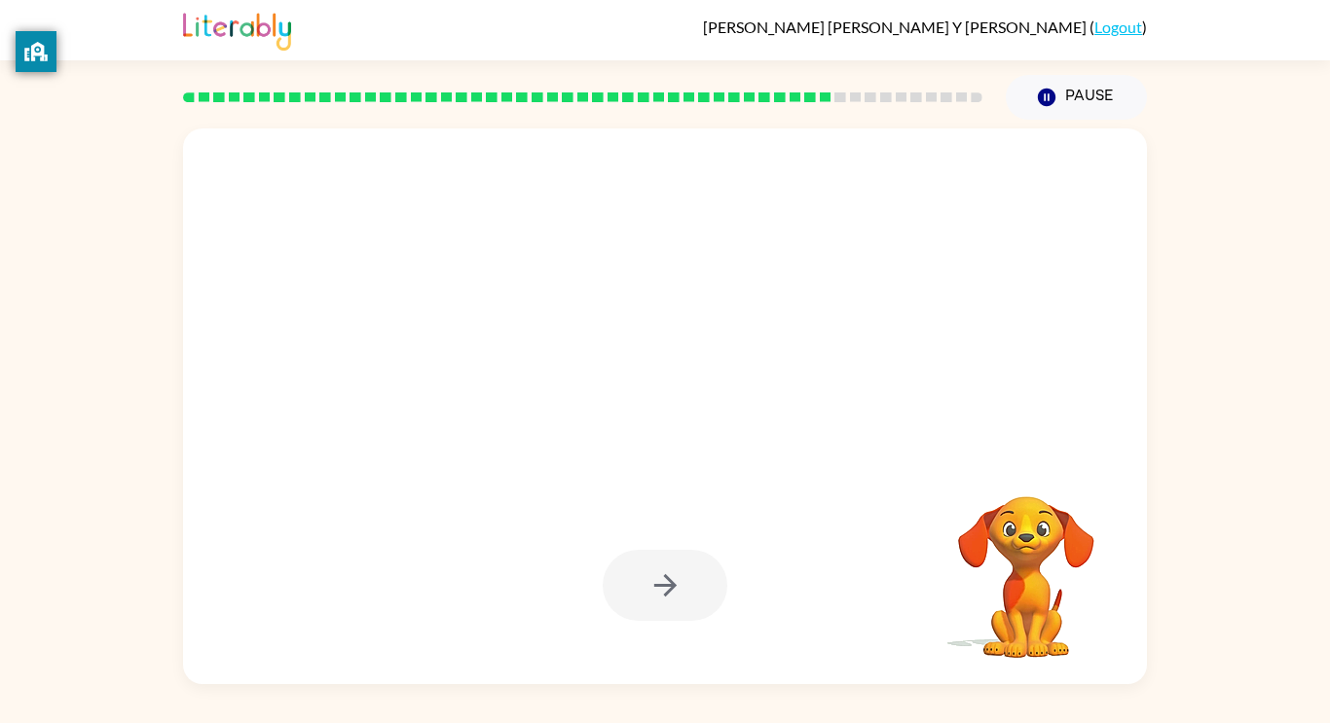
click at [640, 602] on div at bounding box center [664, 585] width 125 height 71
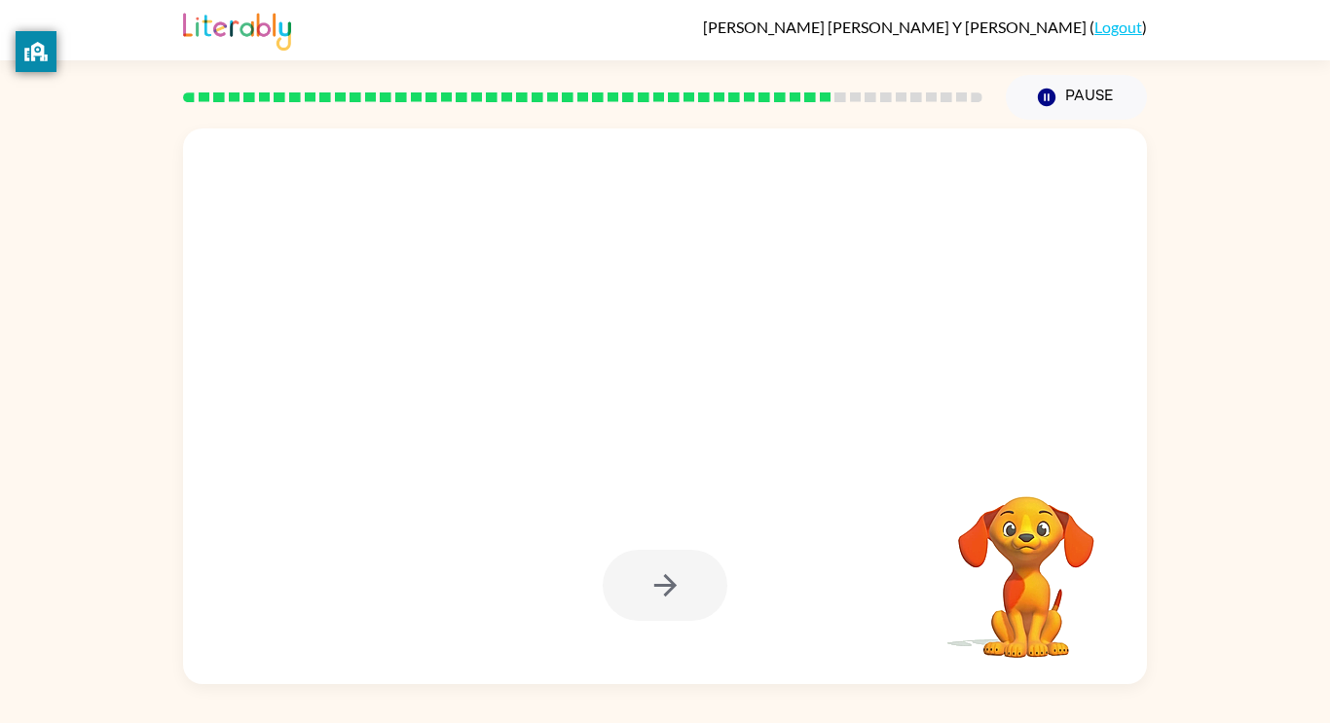
click at [640, 602] on div at bounding box center [664, 585] width 125 height 71
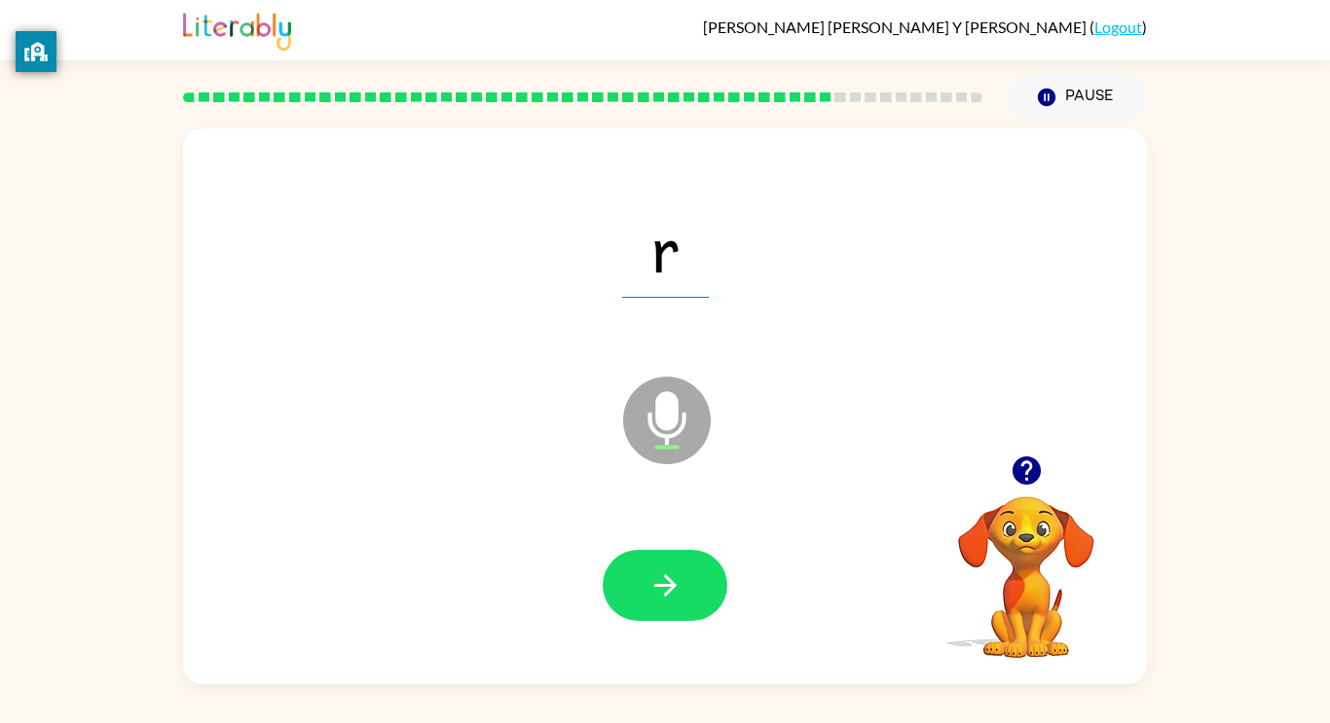
click at [640, 602] on button "button" at bounding box center [664, 585] width 125 height 71
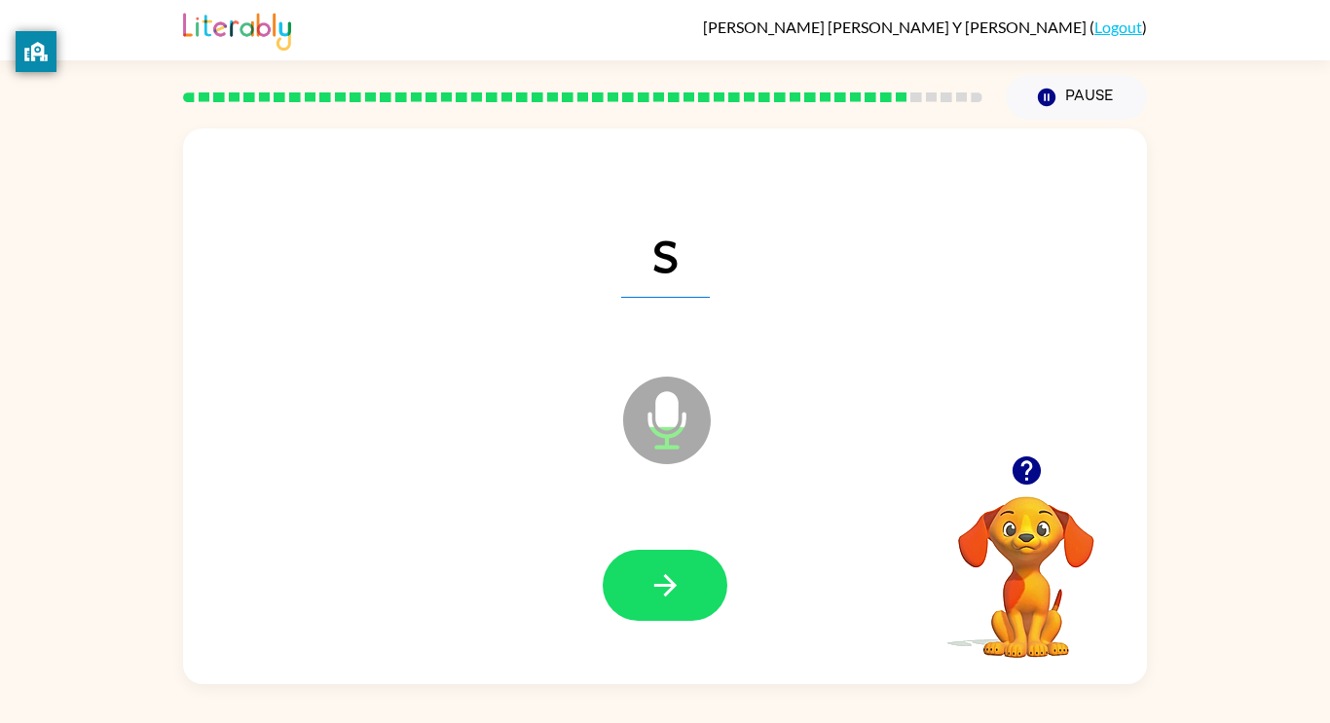
click at [640, 602] on button "button" at bounding box center [664, 585] width 125 height 71
